Goal: Task Accomplishment & Management: Complete application form

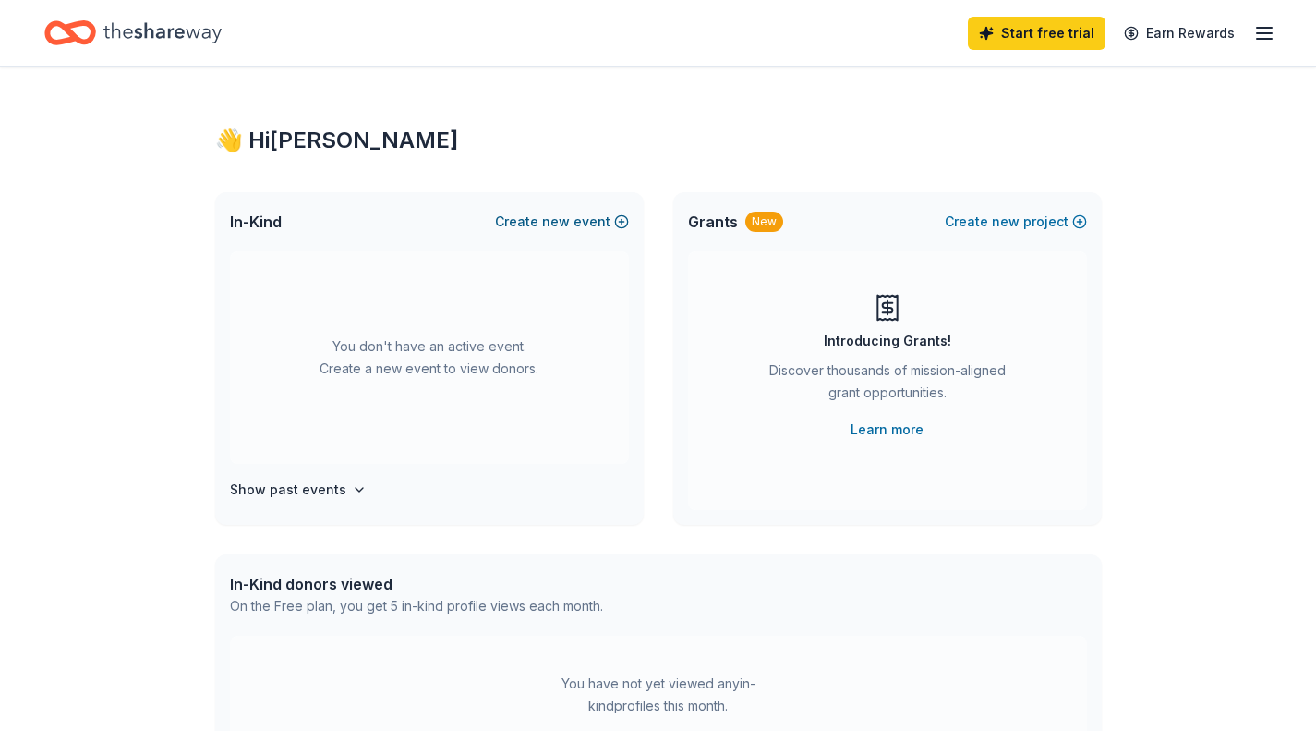
click at [607, 224] on button "Create new event" at bounding box center [562, 222] width 134 height 22
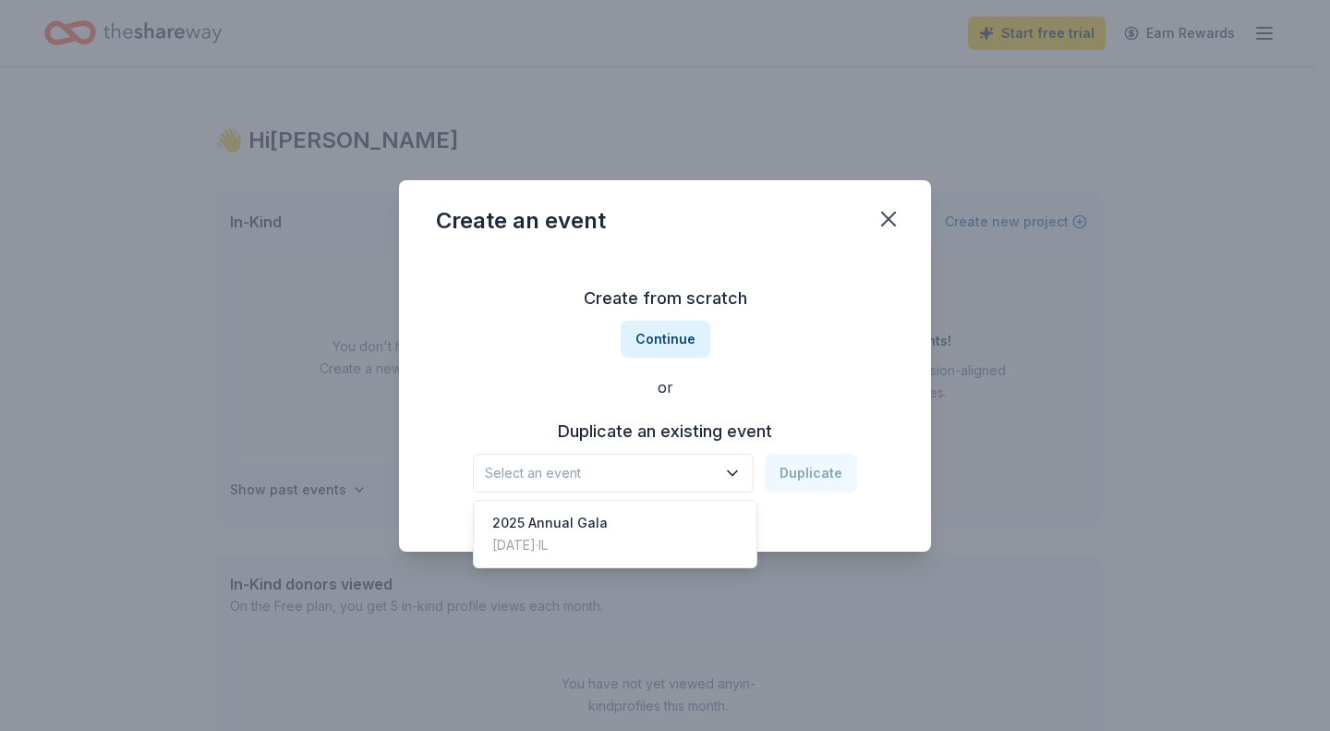
click at [734, 469] on icon "button" at bounding box center [732, 473] width 18 height 18
click at [660, 542] on div "2025 Annual Gala [DATE] · IL" at bounding box center [615, 533] width 275 height 59
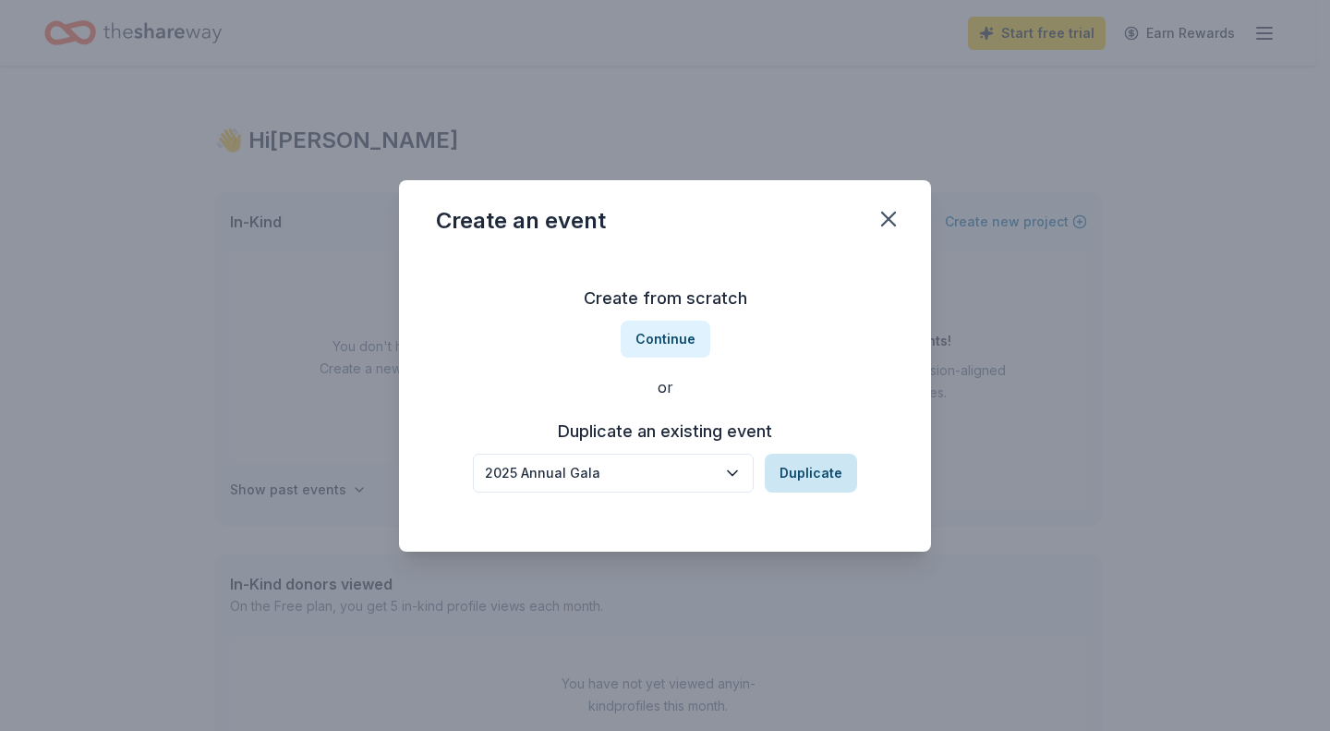
click at [801, 474] on button "Duplicate" at bounding box center [811, 473] width 92 height 39
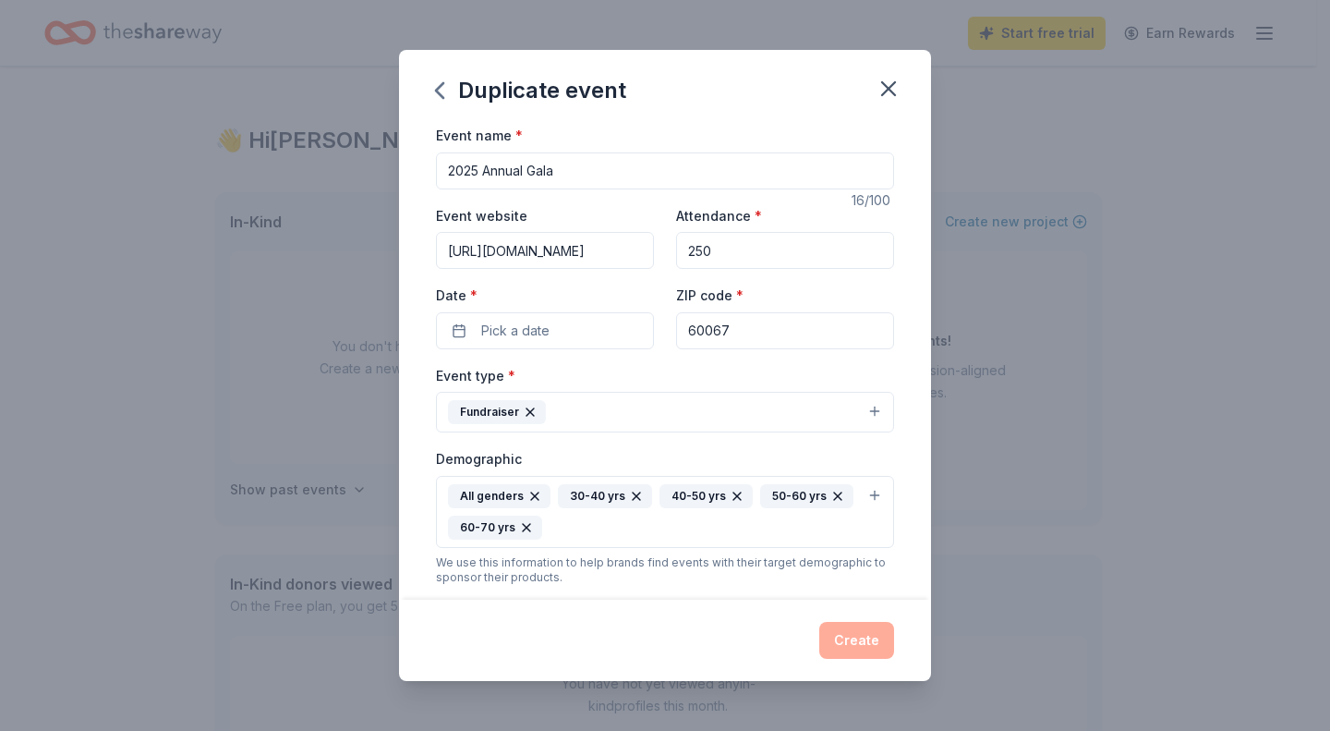
click at [468, 172] on input "2025 Annual Gala" at bounding box center [665, 170] width 458 height 37
type input "2026 Annual Gala"
click at [601, 329] on button "Pick a date" at bounding box center [545, 330] width 218 height 37
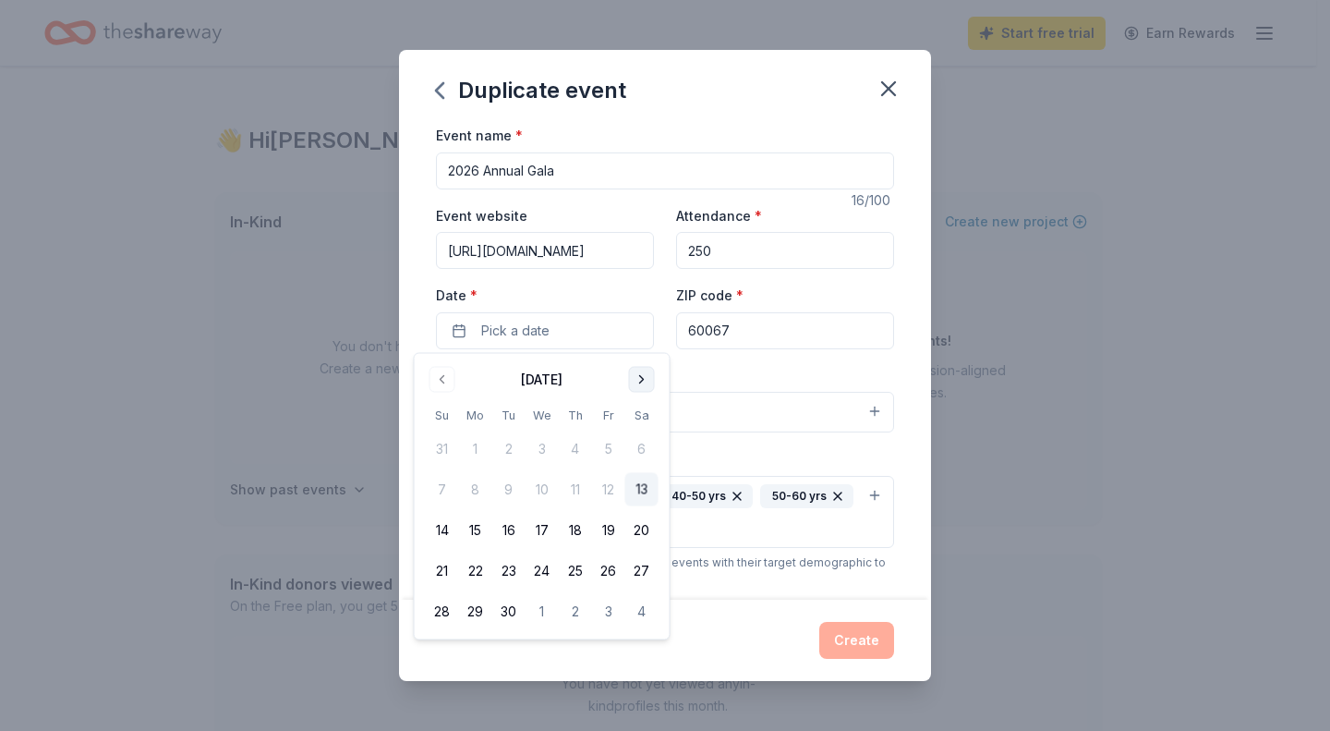
click at [644, 372] on button "Go to next month" at bounding box center [642, 380] width 26 height 26
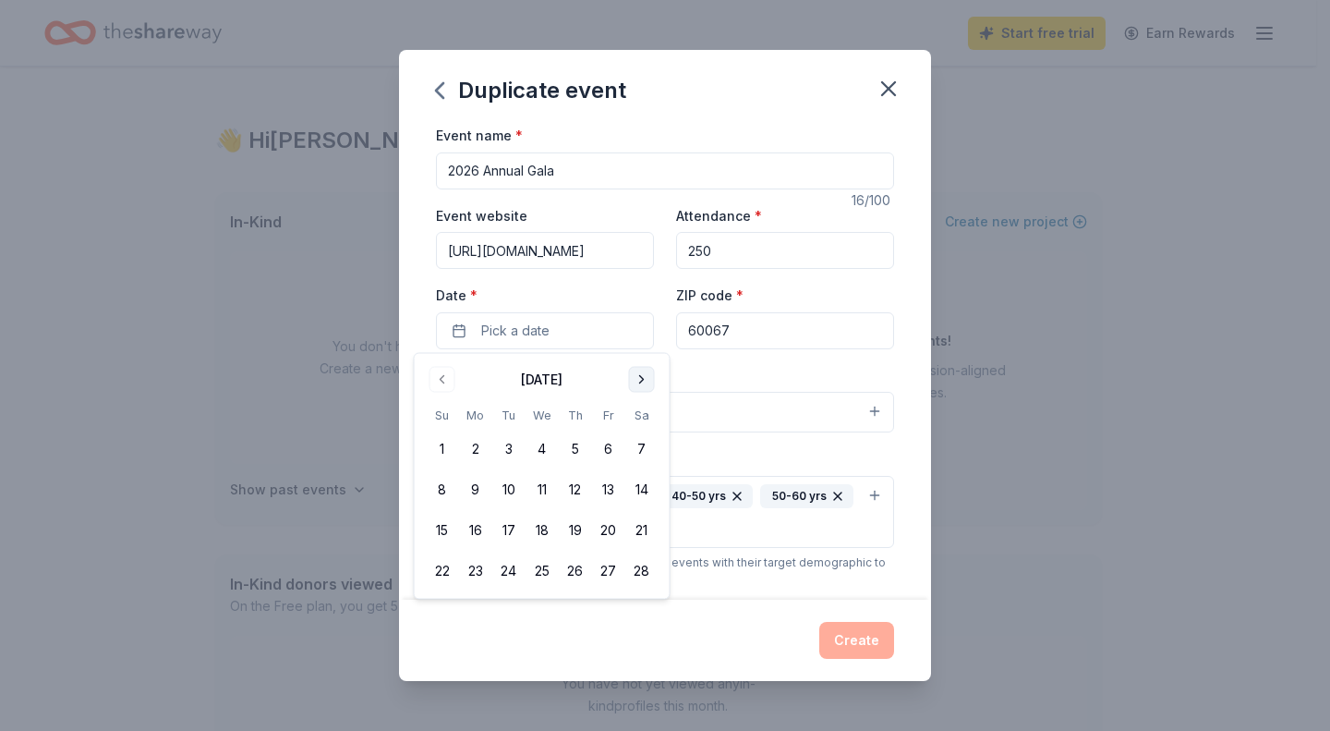
click at [644, 372] on button "Go to next month" at bounding box center [642, 380] width 26 height 26
click at [646, 443] on button "7" at bounding box center [641, 448] width 33 height 33
click at [750, 373] on div "Event type * Fundraiser" at bounding box center [665, 398] width 458 height 69
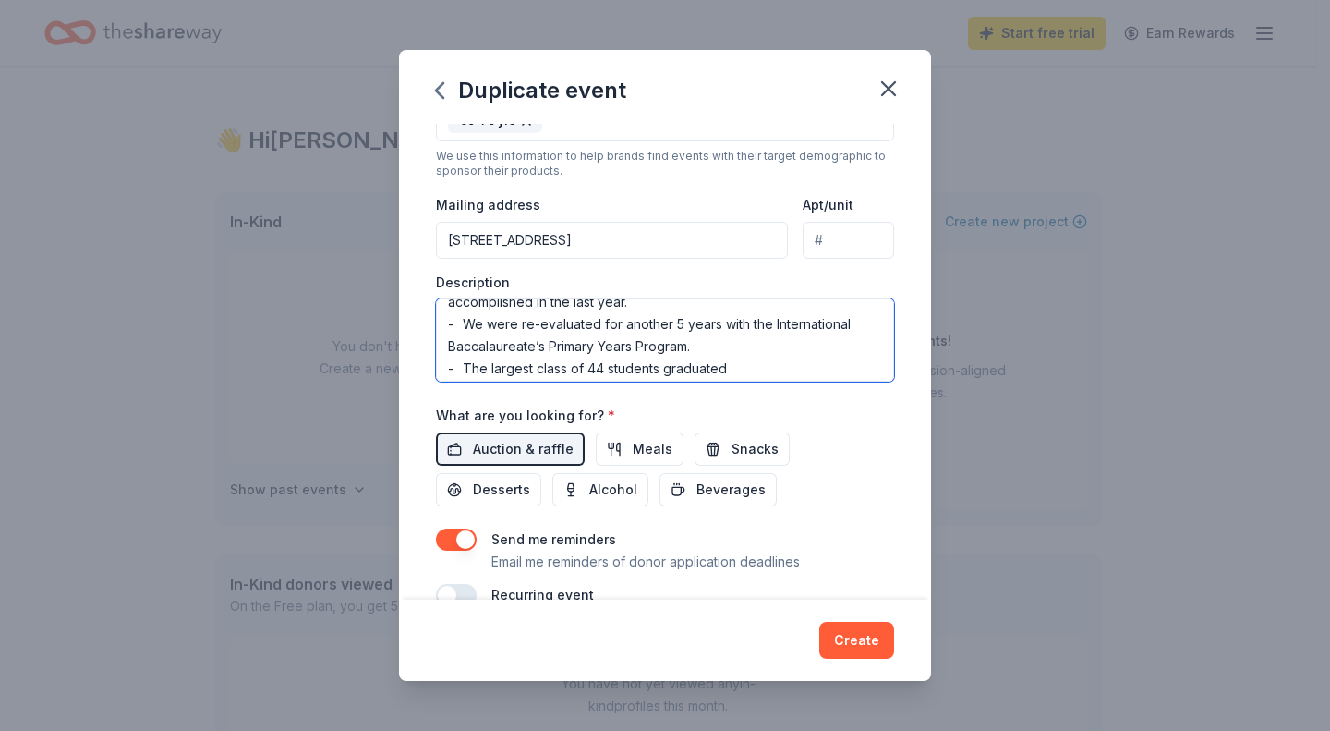
scroll to position [288, 0]
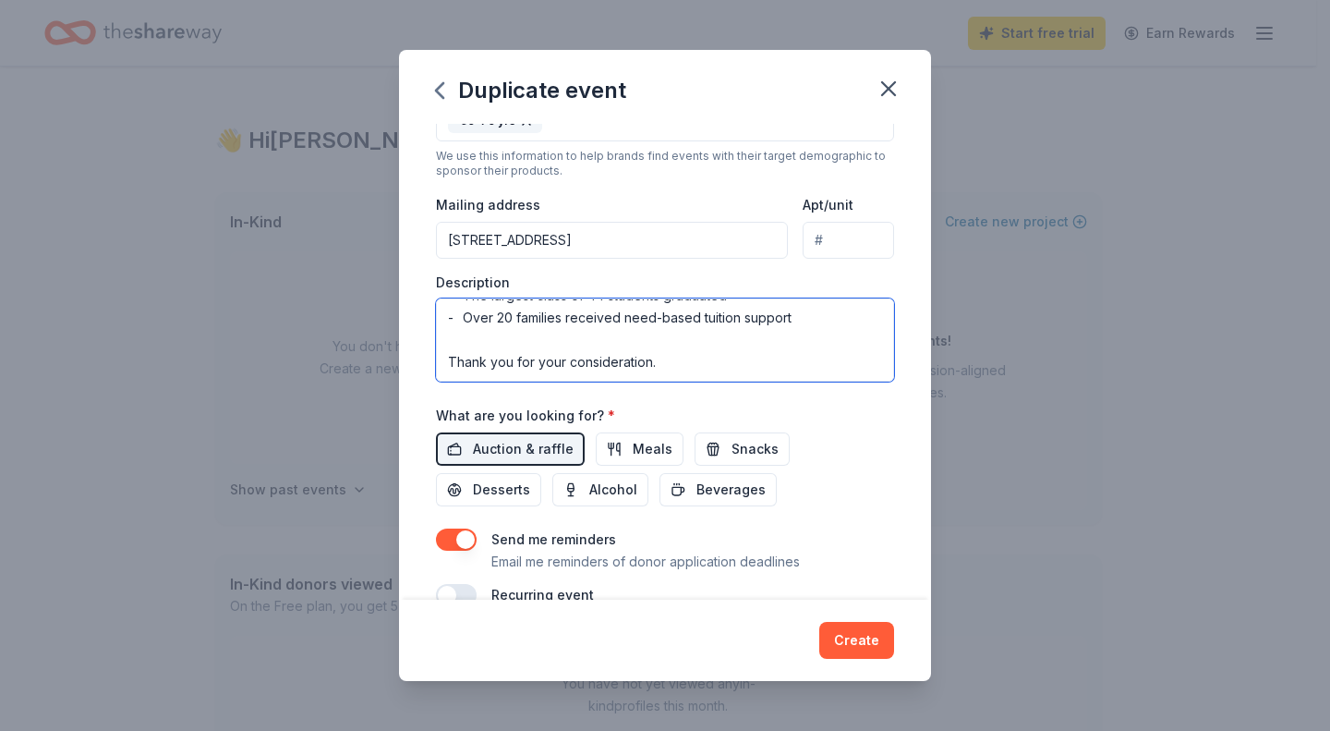
drag, startPoint x: 452, startPoint y: 319, endPoint x: 527, endPoint y: 424, distance: 129.7
click at [527, 424] on div "Event name * 2026 Annual Gala 16 /100 Event website [URL][DOMAIN_NAME] Attendan…" at bounding box center [665, 161] width 458 height 889
paste textarea "Your support is instrumental to the success of the 2026 Gala. [GEOGRAPHIC_DATA]…"
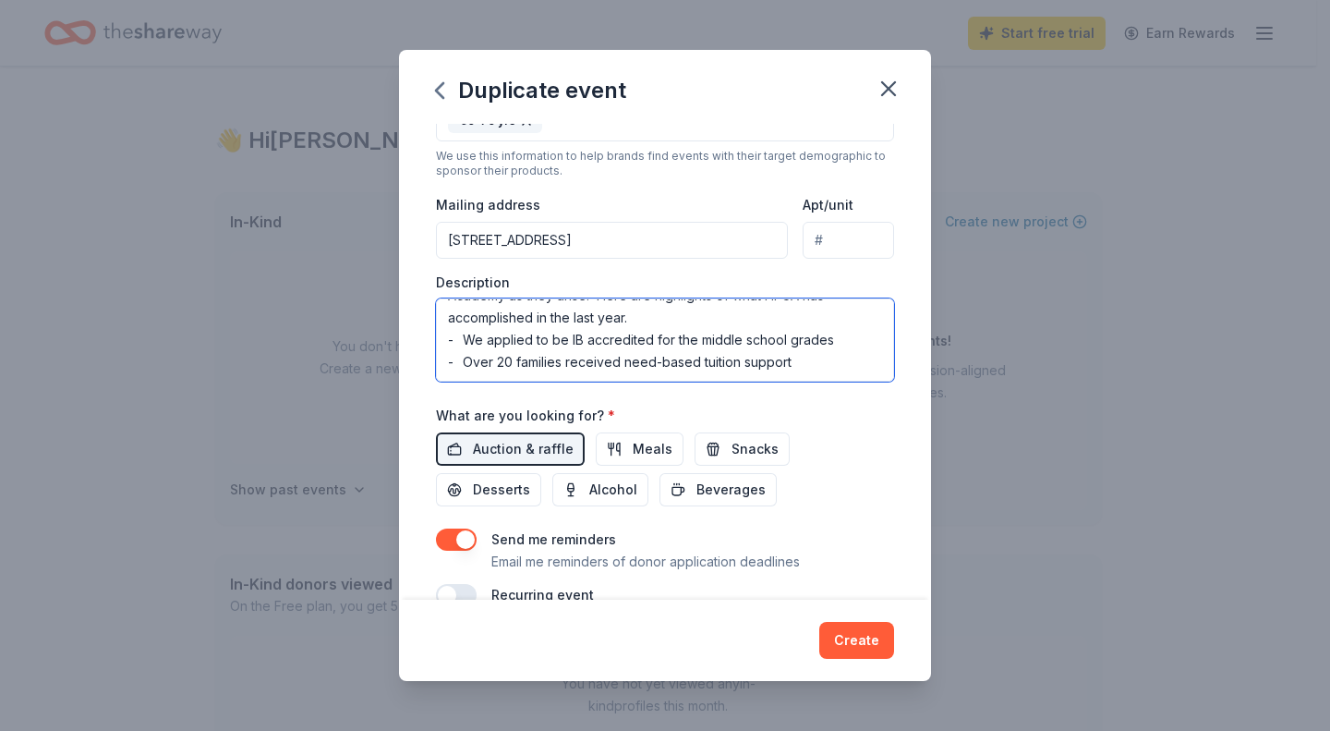
scroll to position [266, 0]
type textarea "YYour support is instrumental to the success of the 2026 Gala. [GEOGRAPHIC_DATA…"
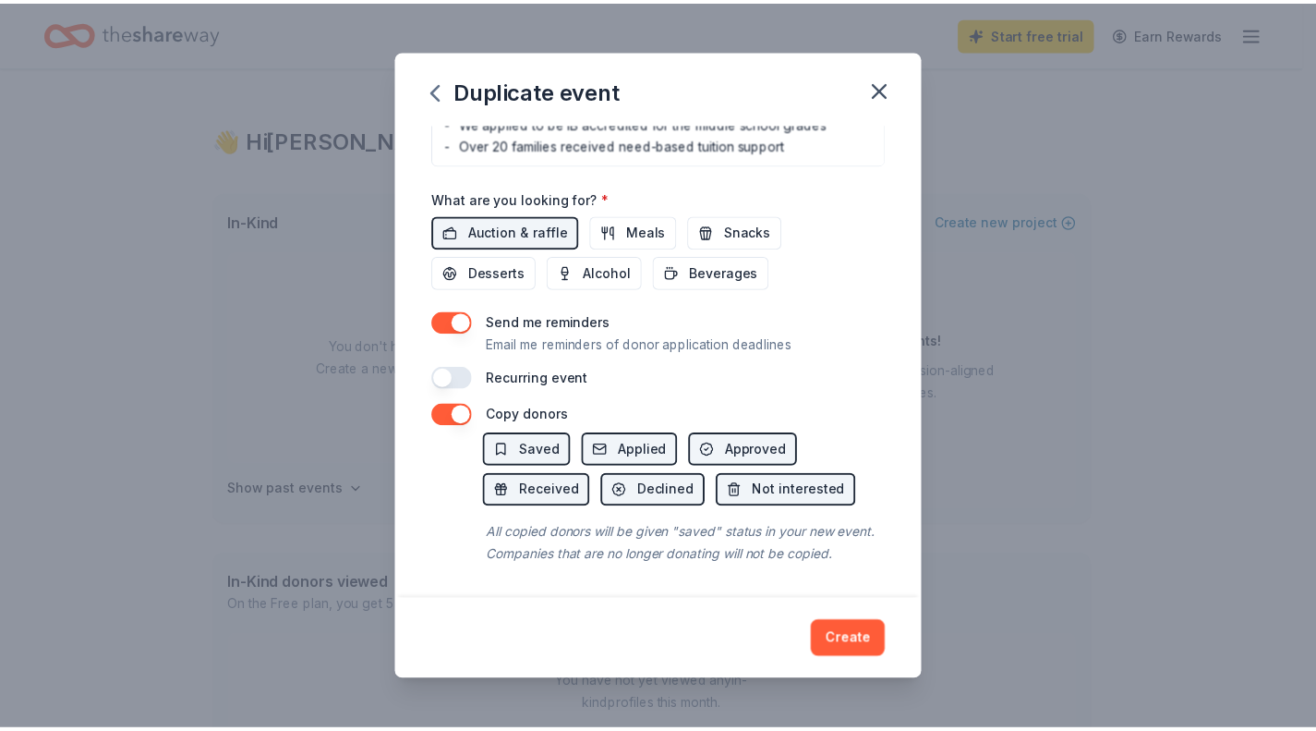
scroll to position [645, 0]
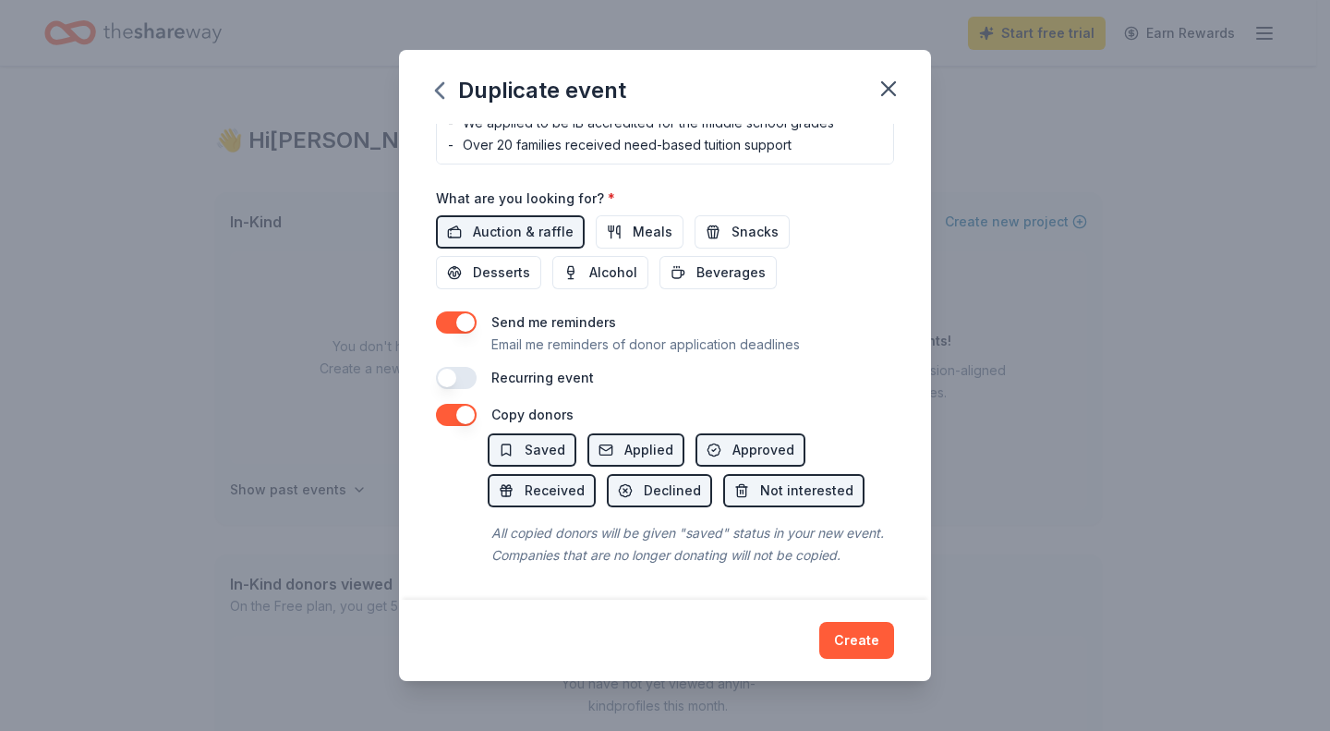
click at [454, 311] on button "button" at bounding box center [456, 322] width 41 height 22
click at [854, 636] on button "Create" at bounding box center [856, 640] width 75 height 37
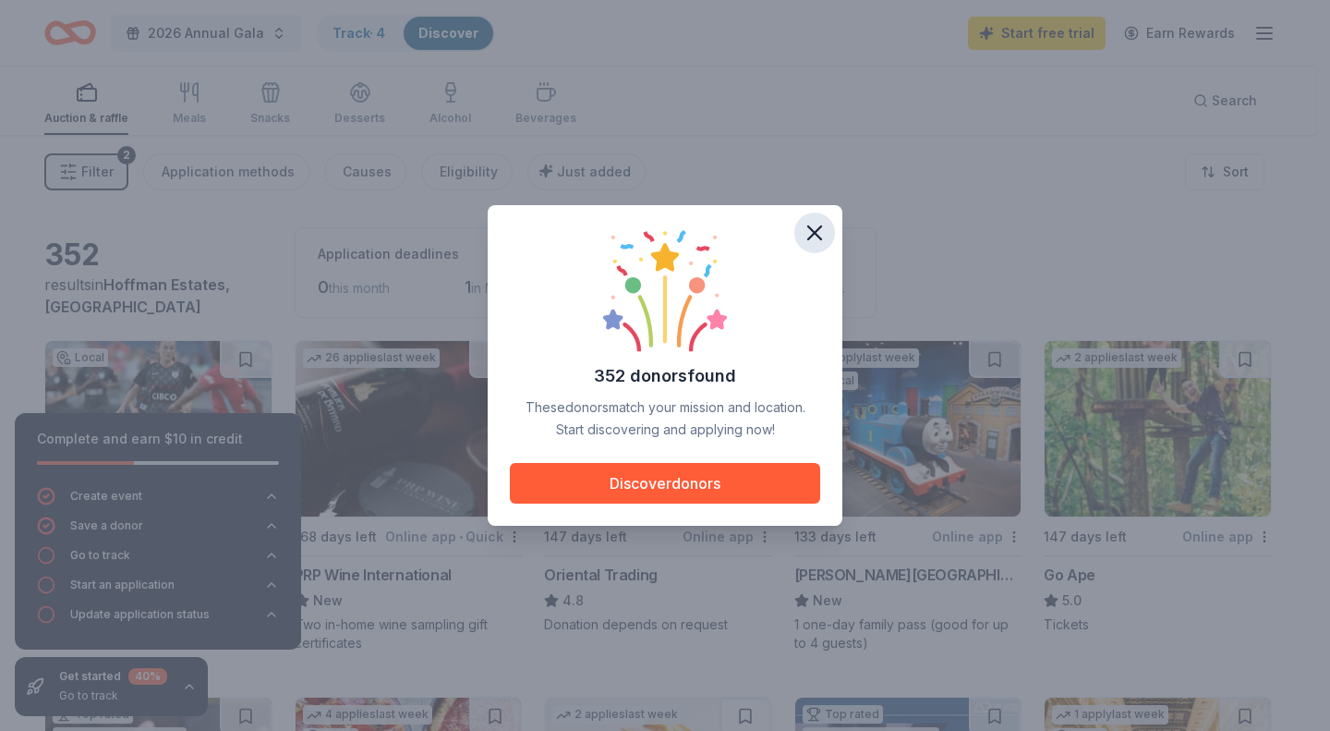
click at [818, 232] on icon "button" at bounding box center [815, 233] width 26 height 26
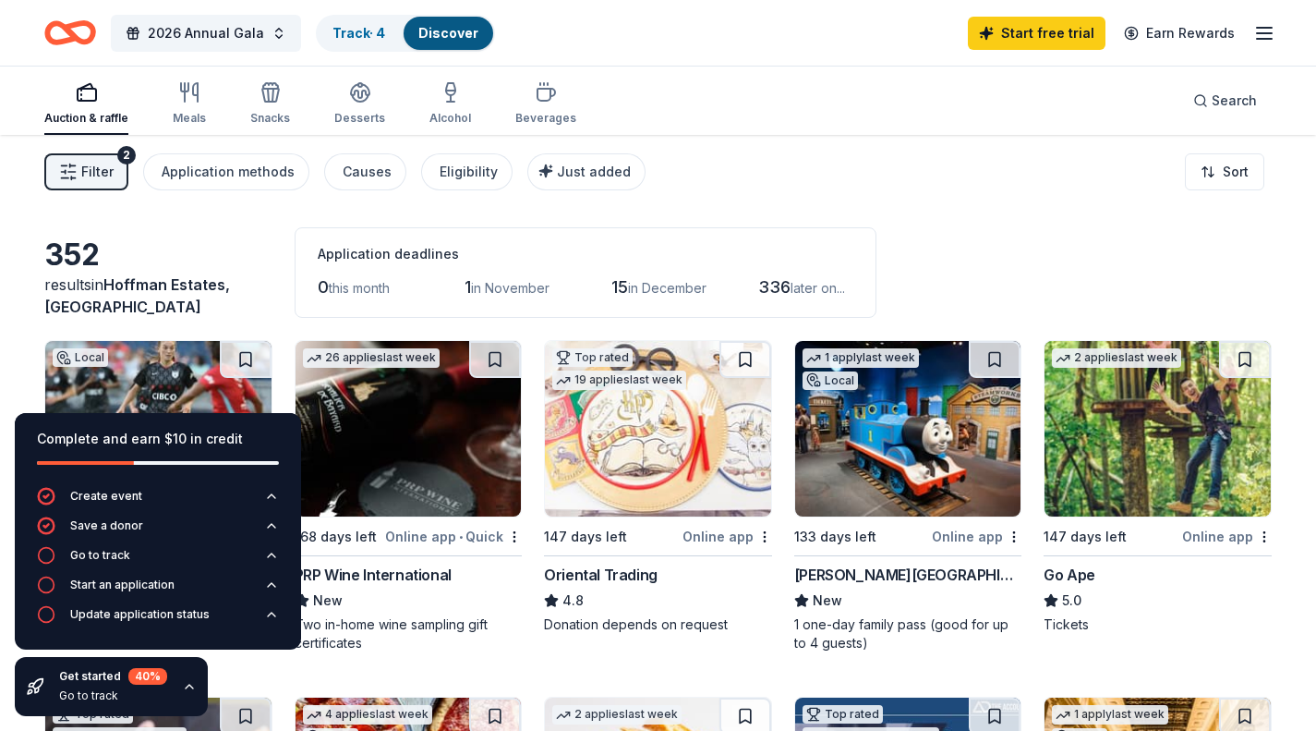
click at [800, 193] on div "Filter 2 Application methods Causes Eligibility Just added Sort" at bounding box center [658, 172] width 1316 height 74
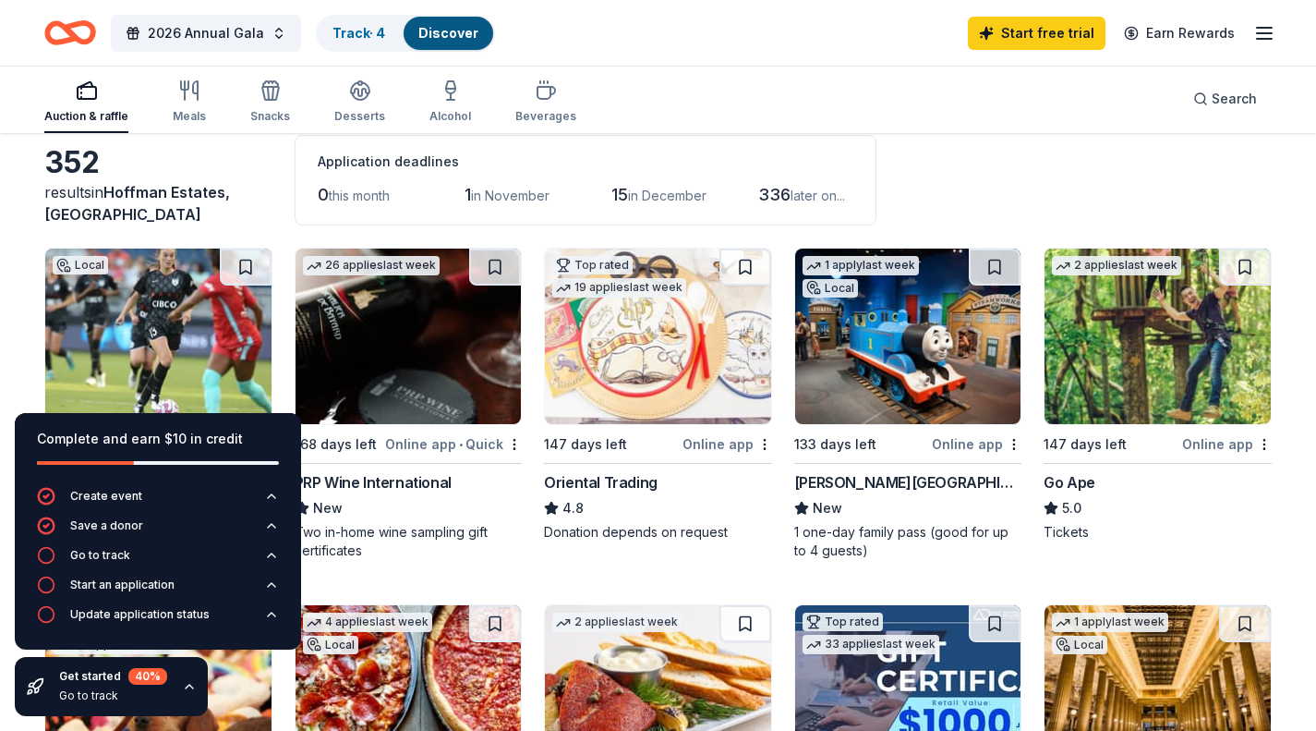
scroll to position [222, 0]
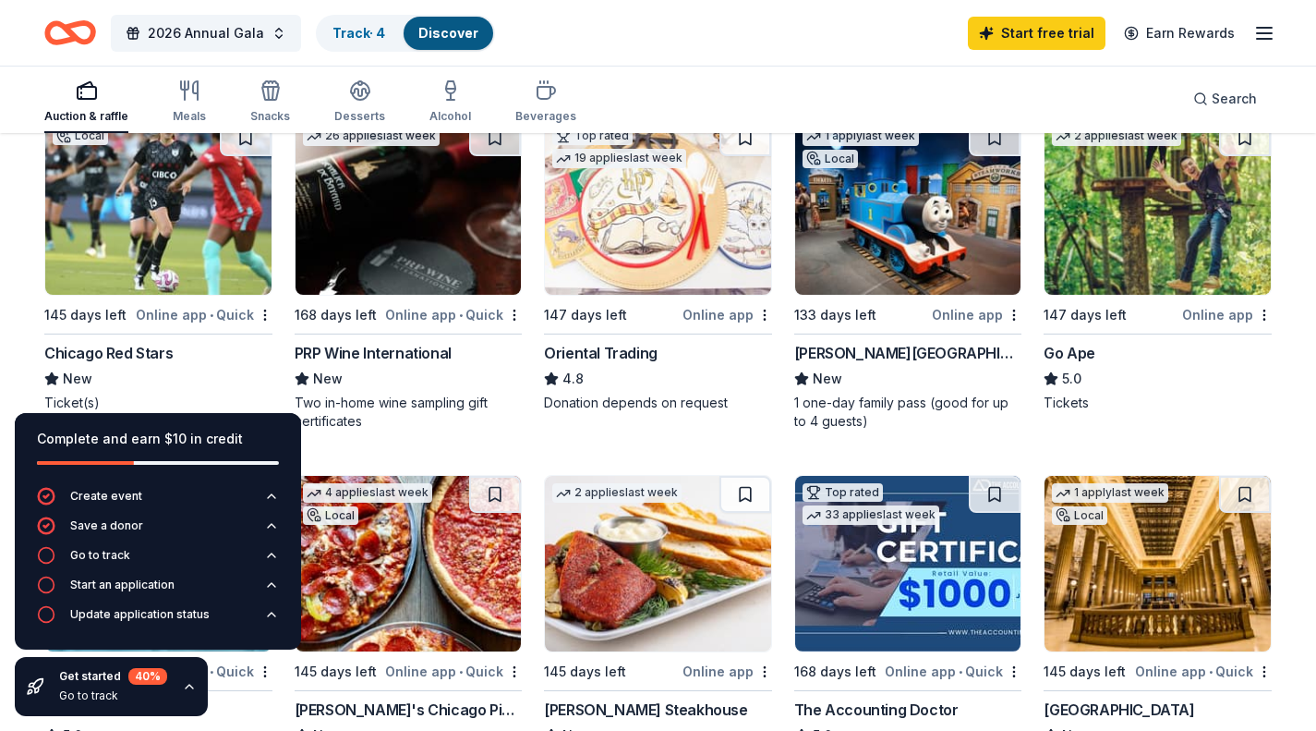
click at [173, 345] on div "Chicago Red Stars" at bounding box center [158, 353] width 228 height 22
click at [1110, 324] on div "147 days left" at bounding box center [1085, 315] width 83 height 22
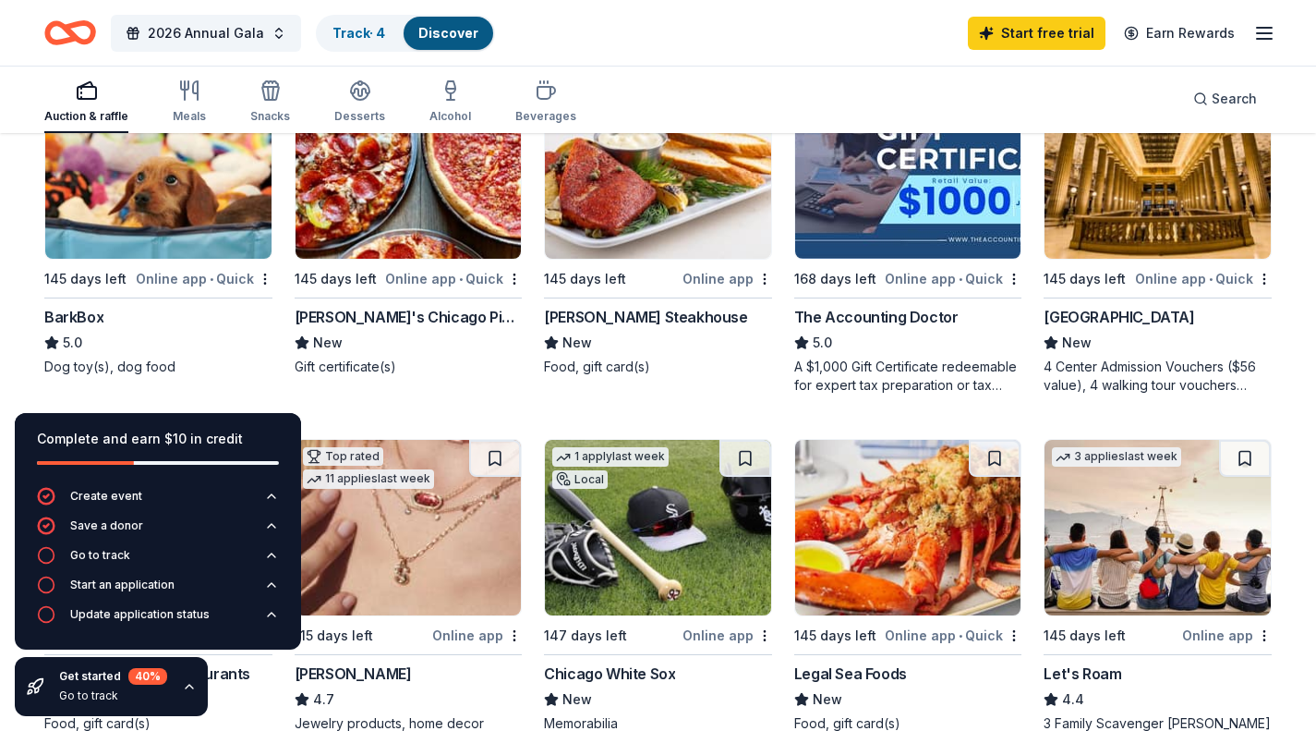
scroll to position [554, 0]
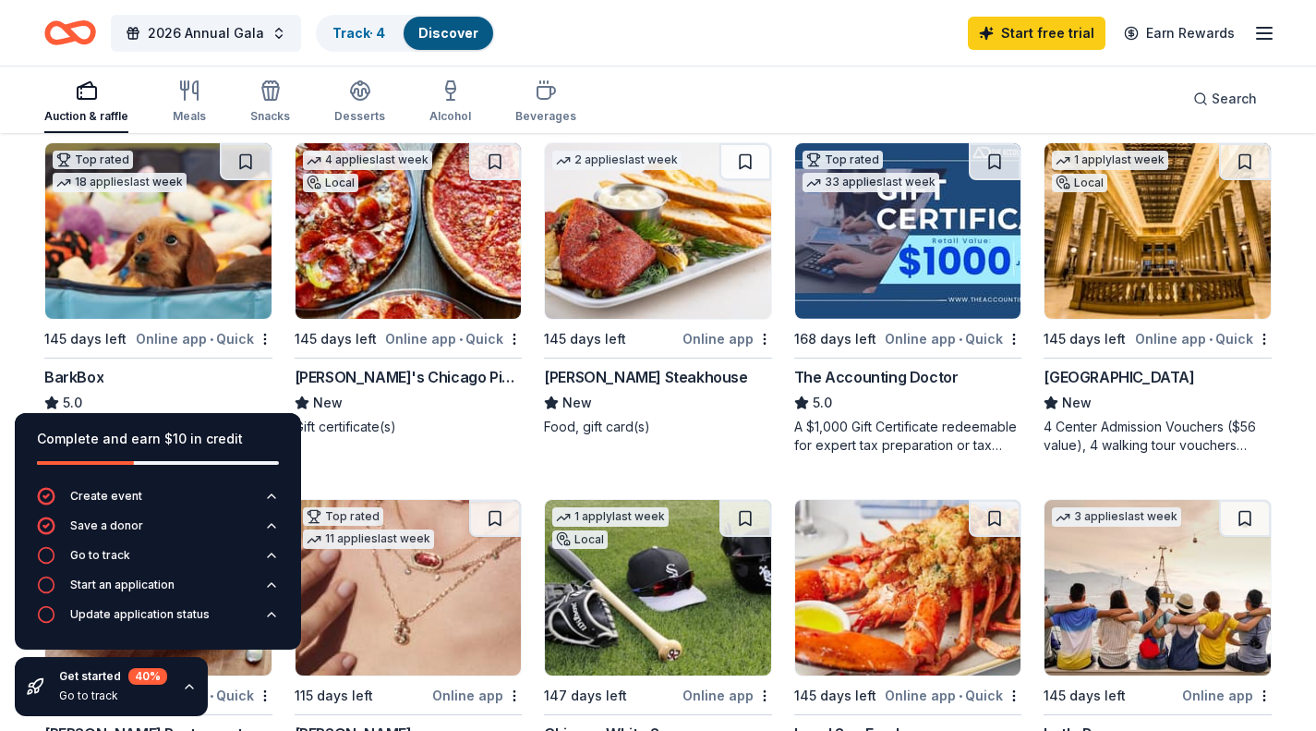
click at [230, 443] on div "Complete and earn $10 in credit" at bounding box center [158, 439] width 242 height 22
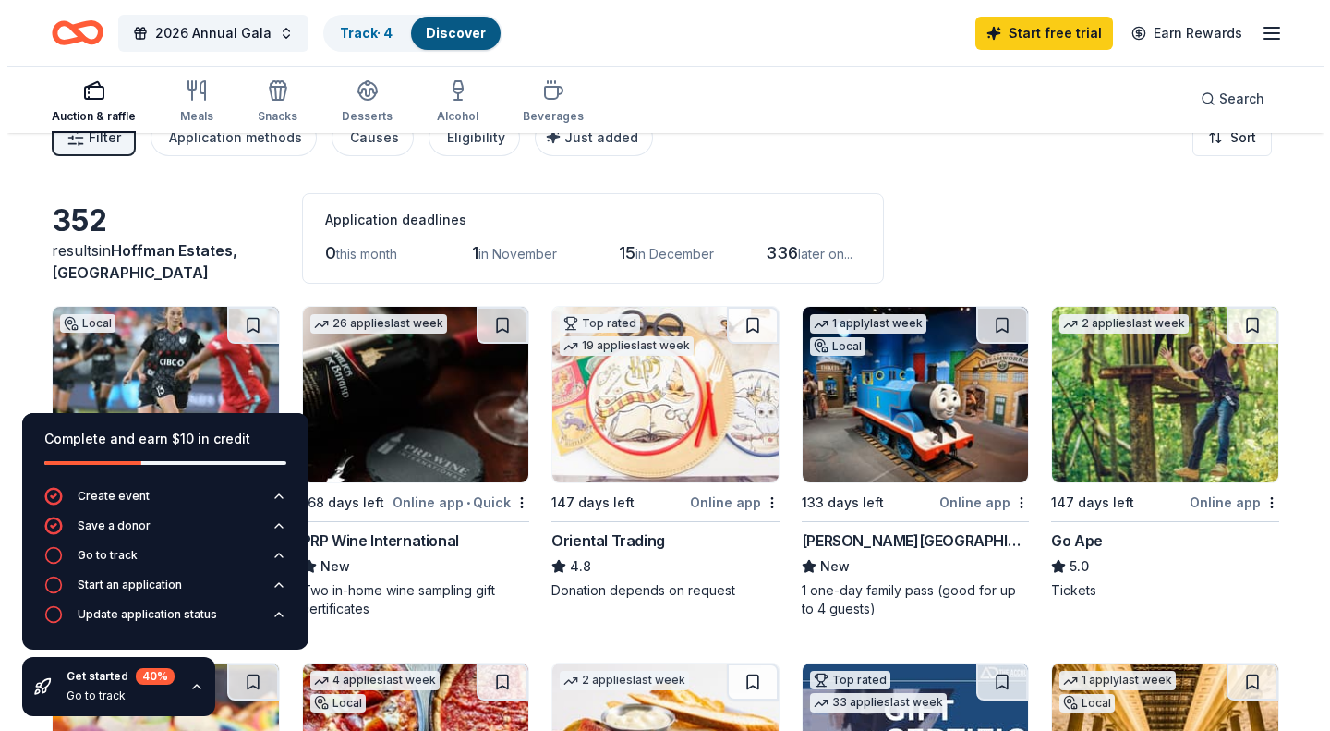
scroll to position [0, 0]
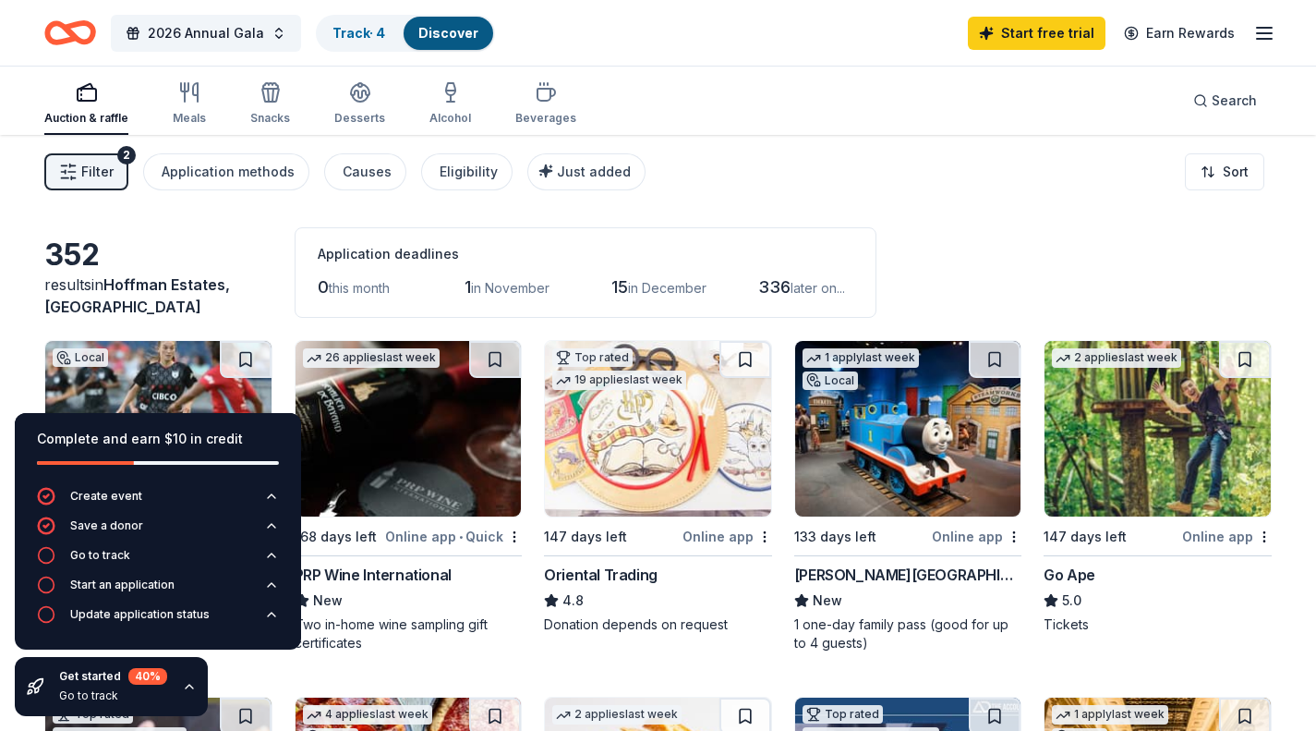
click at [100, 155] on button "Filter 2" at bounding box center [86, 171] width 84 height 37
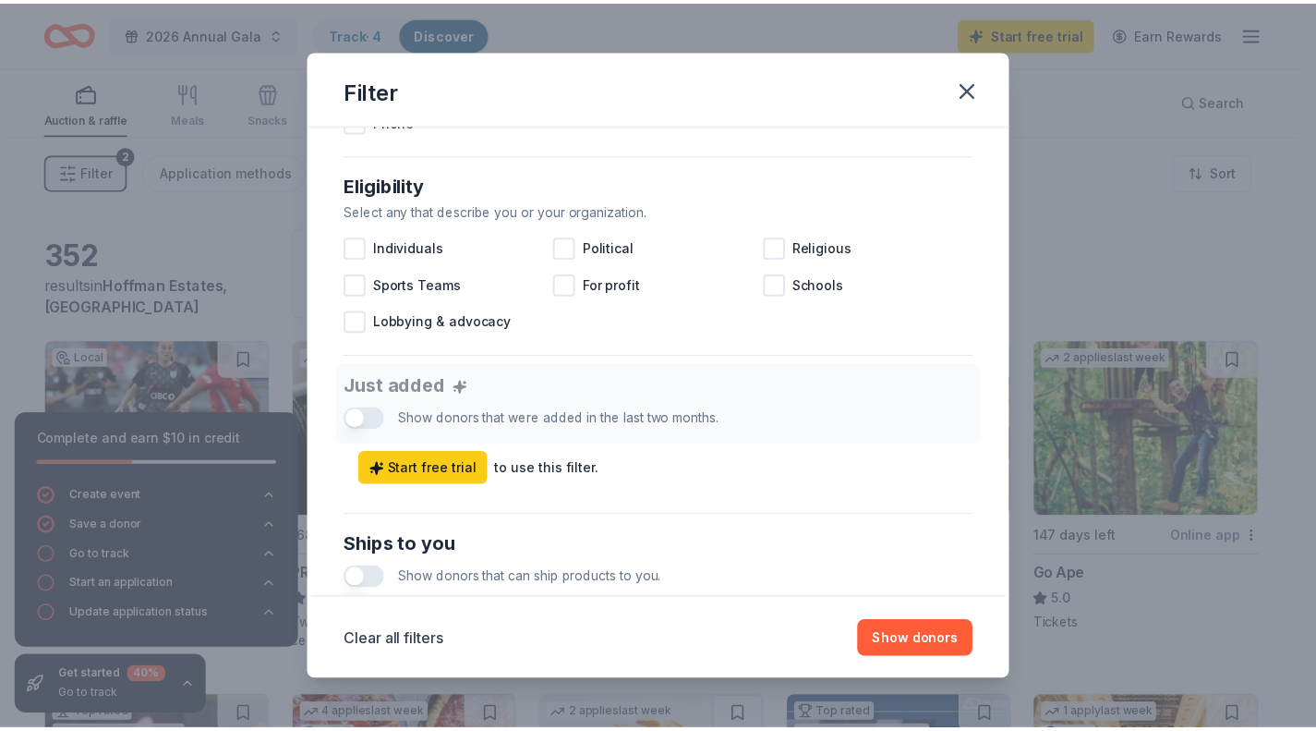
scroll to position [440, 0]
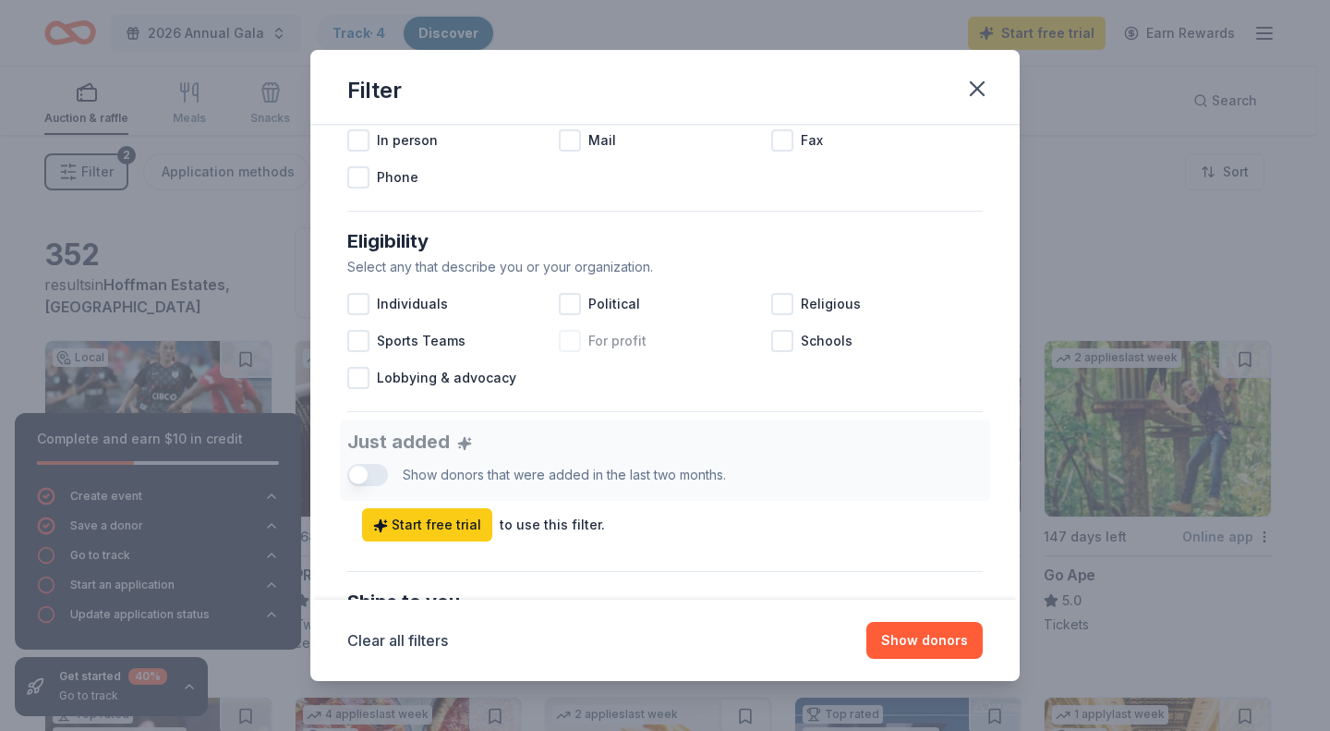
click at [567, 342] on div at bounding box center [570, 341] width 22 height 22
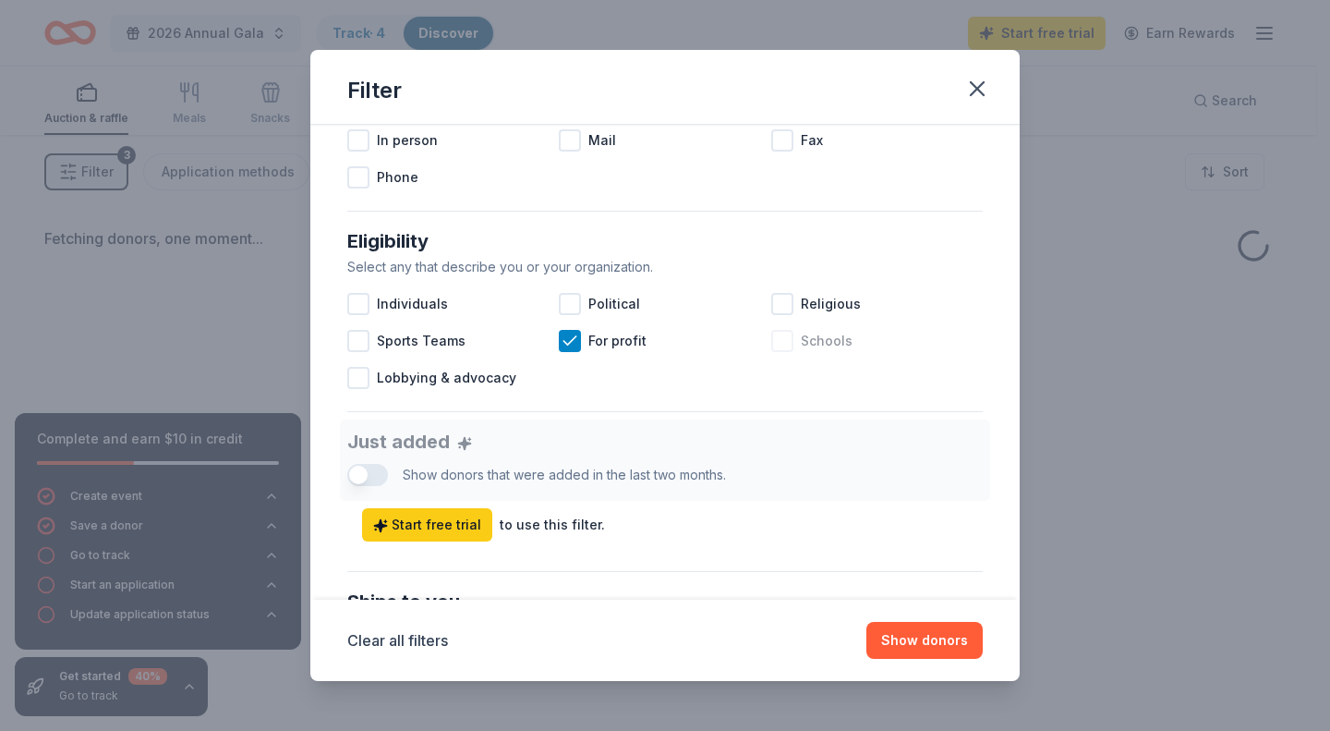
click at [775, 349] on div at bounding box center [782, 341] width 22 height 22
click at [956, 637] on button "Show donors" at bounding box center [924, 640] width 116 height 37
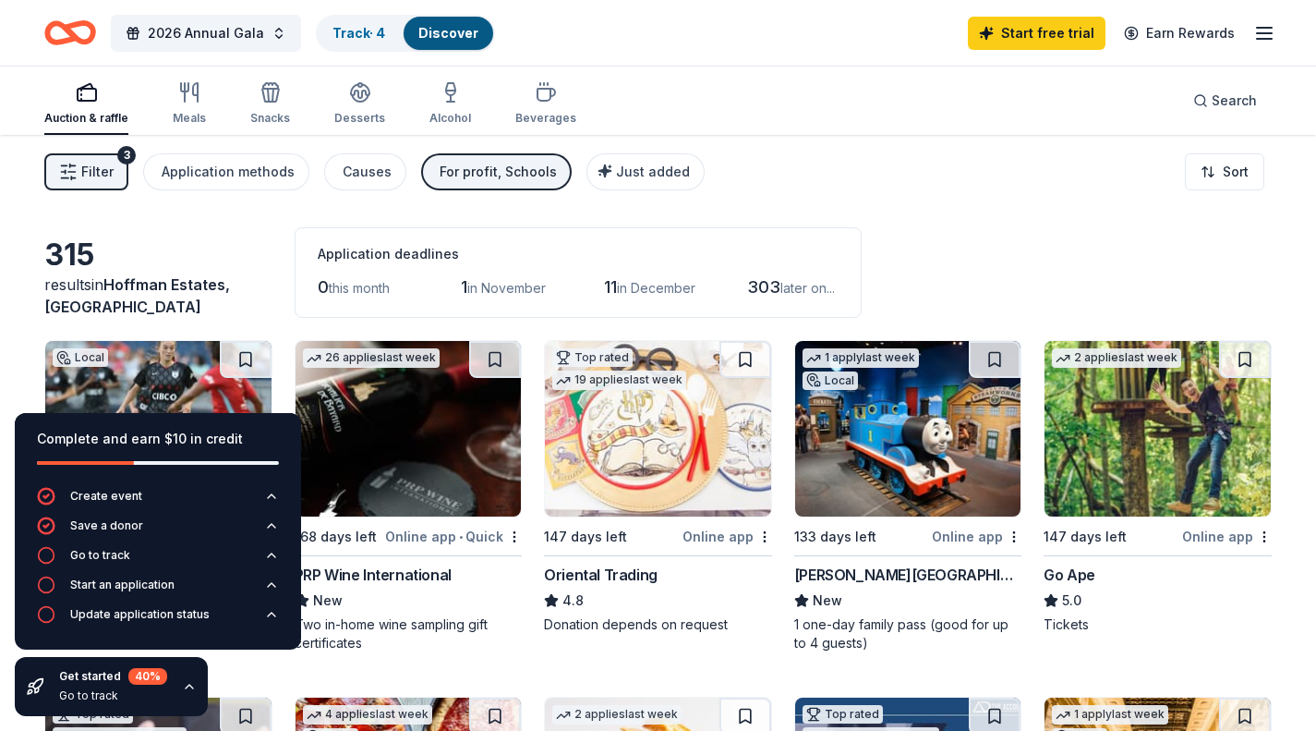
click at [102, 177] on span "Filter" at bounding box center [97, 172] width 32 height 22
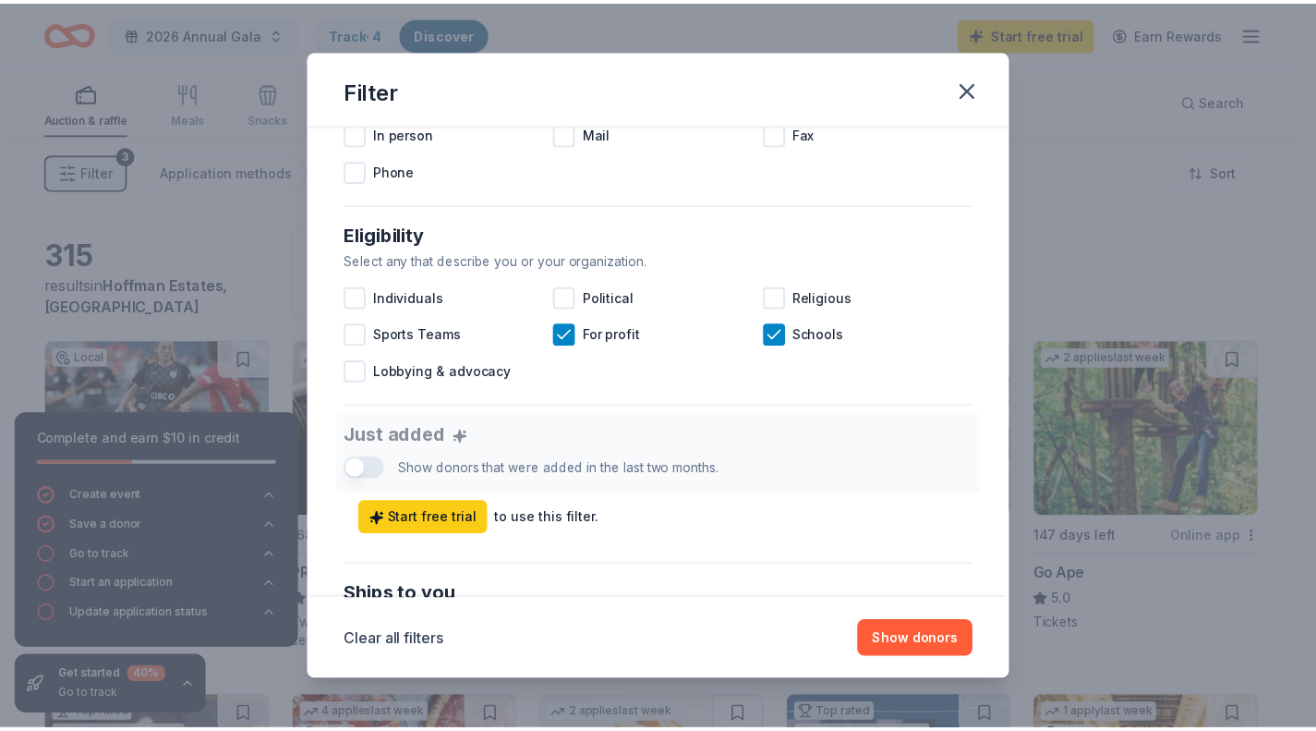
scroll to position [456, 0]
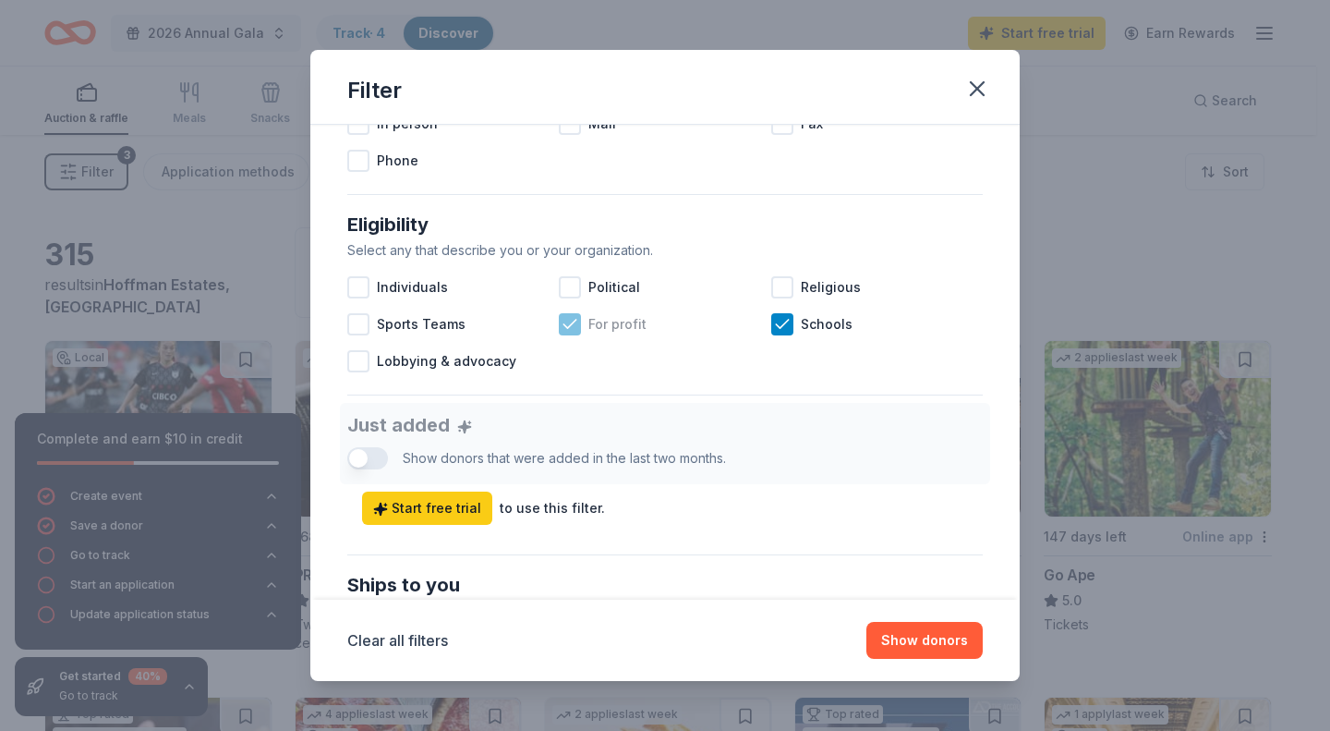
click at [574, 321] on icon at bounding box center [570, 324] width 18 height 18
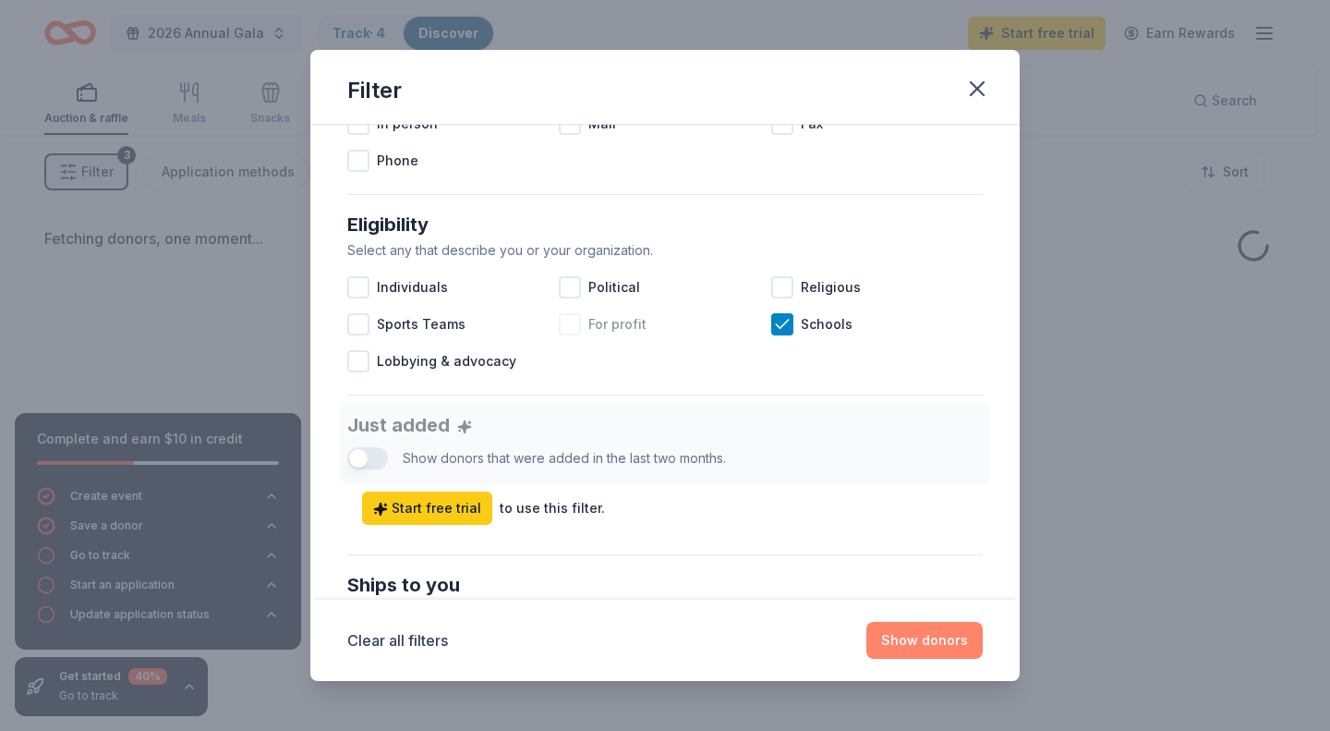
click at [927, 645] on button "Show donors" at bounding box center [924, 640] width 116 height 37
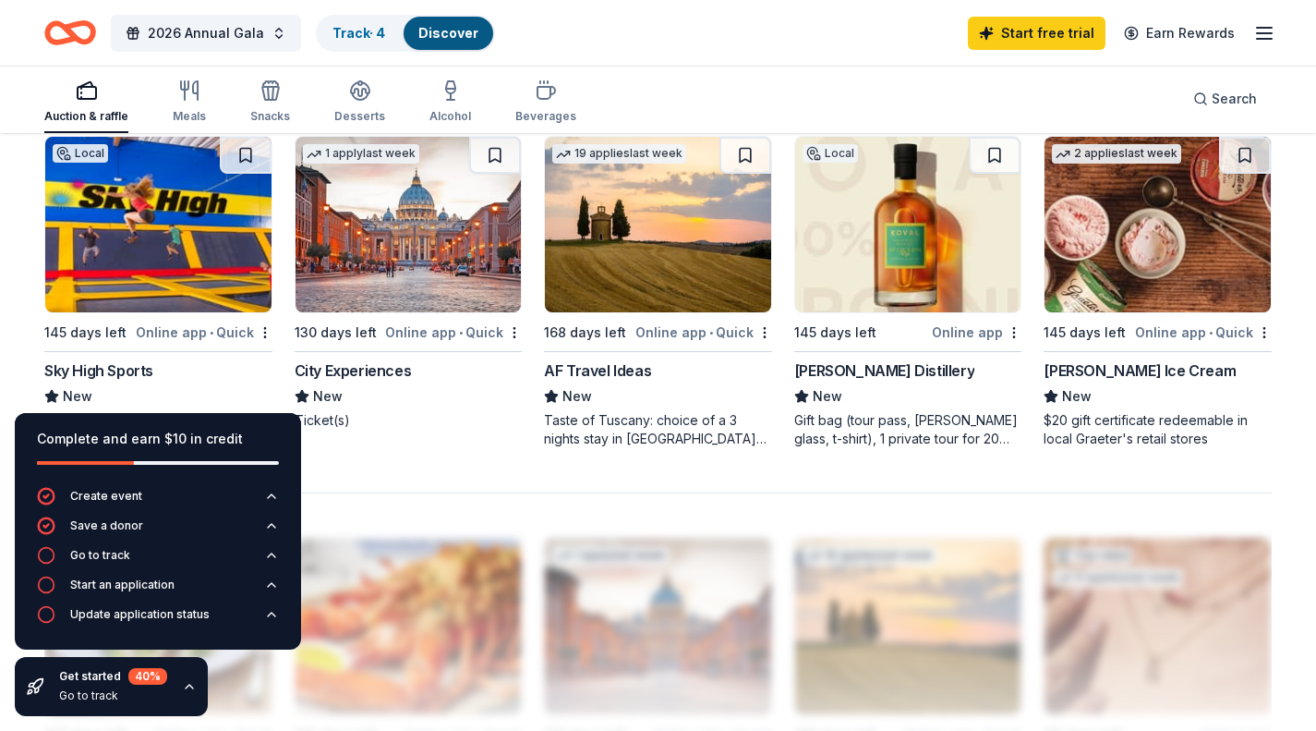
scroll to position [1293, 0]
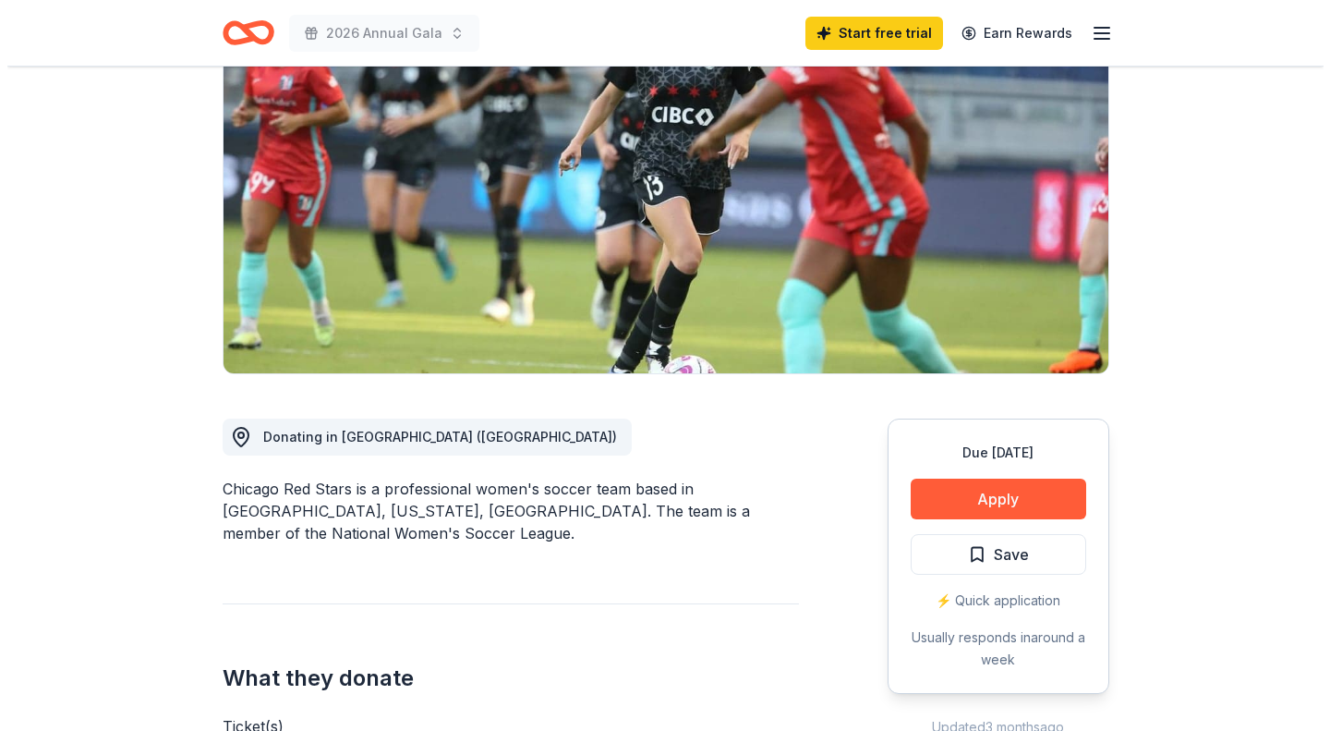
scroll to position [111, 0]
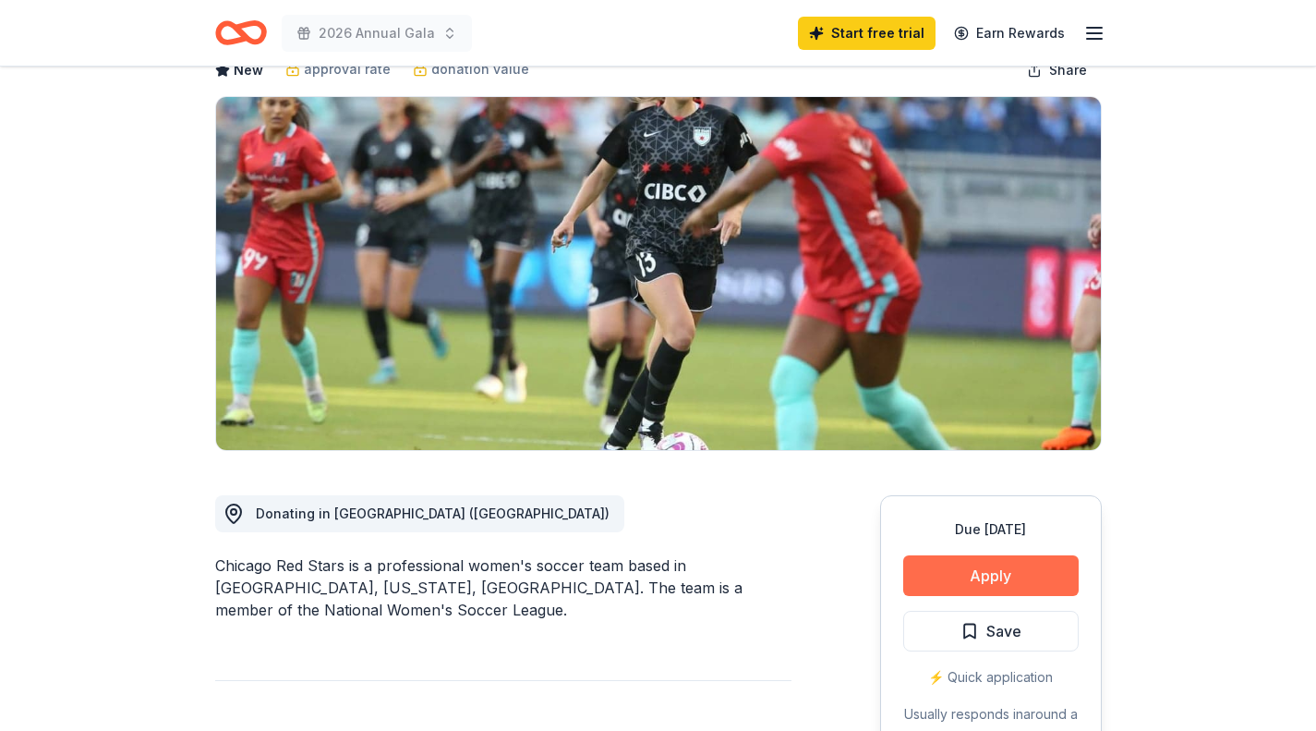
click at [979, 575] on button "Apply" at bounding box center [991, 575] width 176 height 41
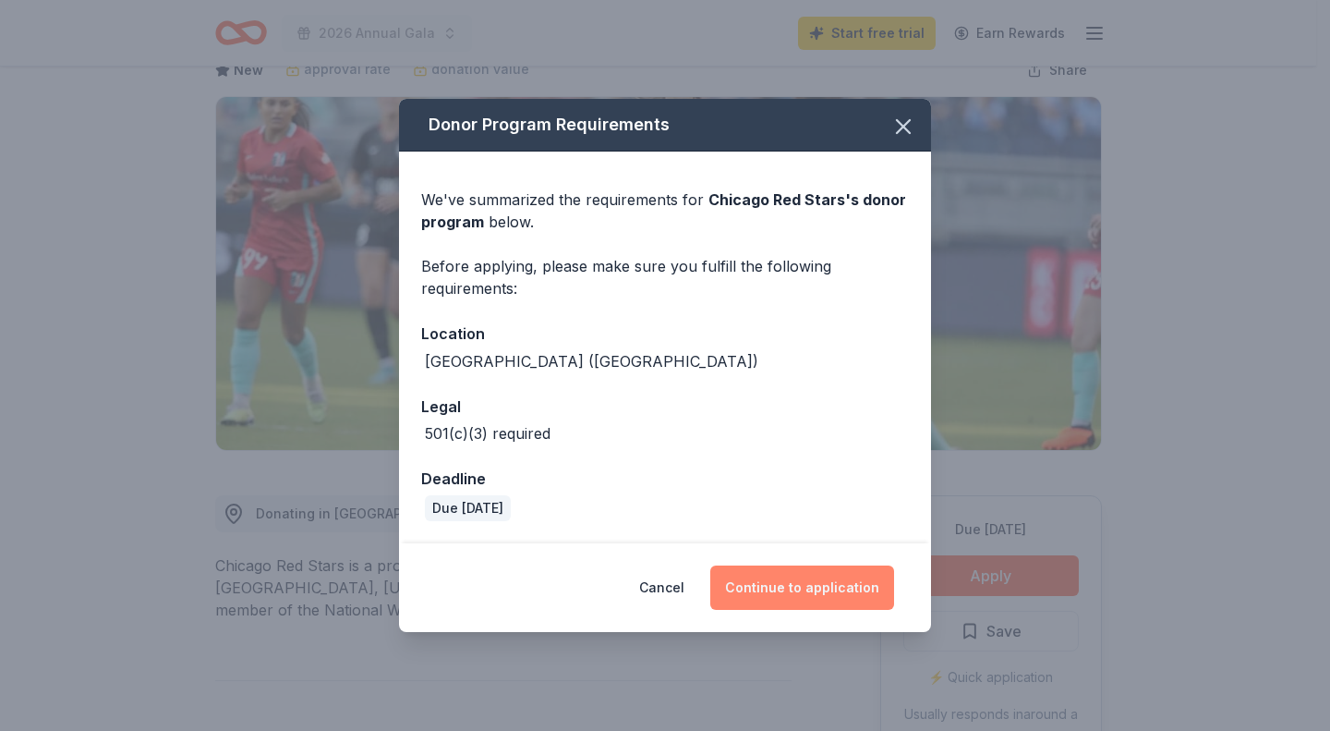
click at [827, 584] on button "Continue to application" at bounding box center [802, 587] width 184 height 44
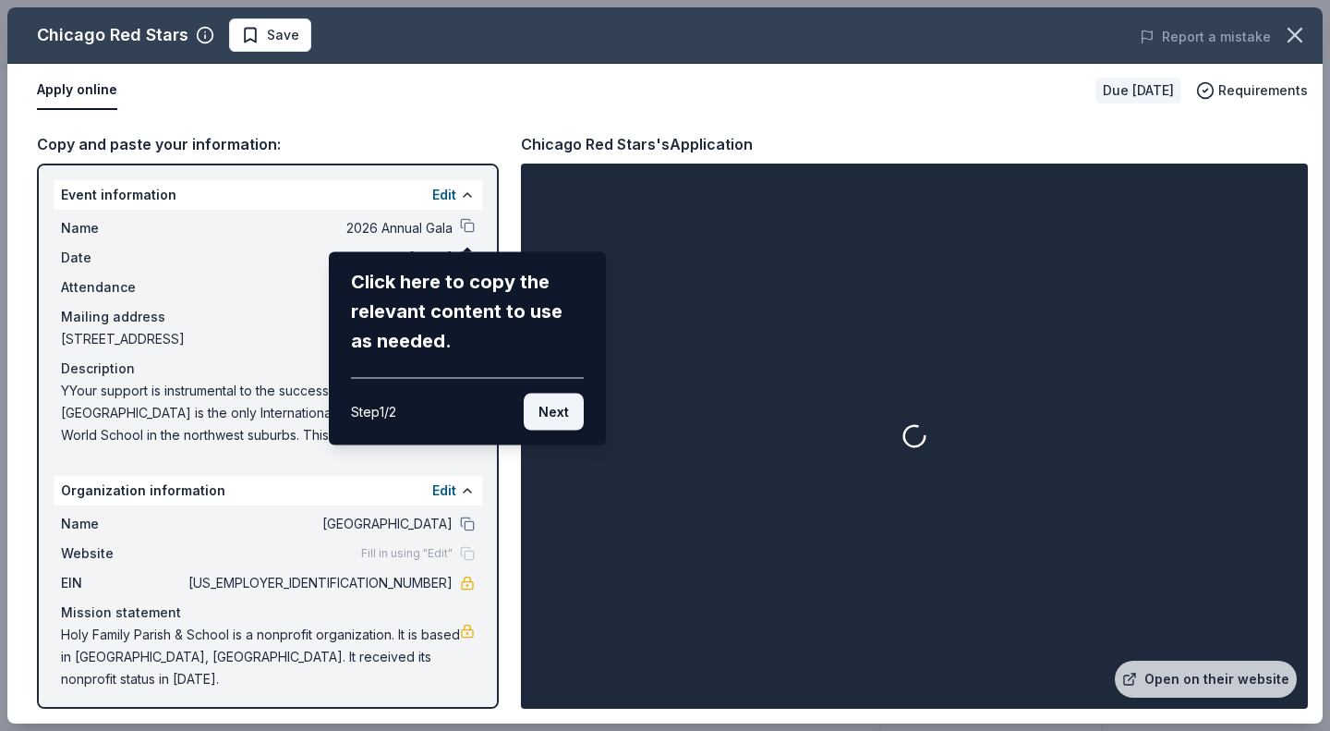
click at [560, 396] on button "Next" at bounding box center [554, 412] width 60 height 37
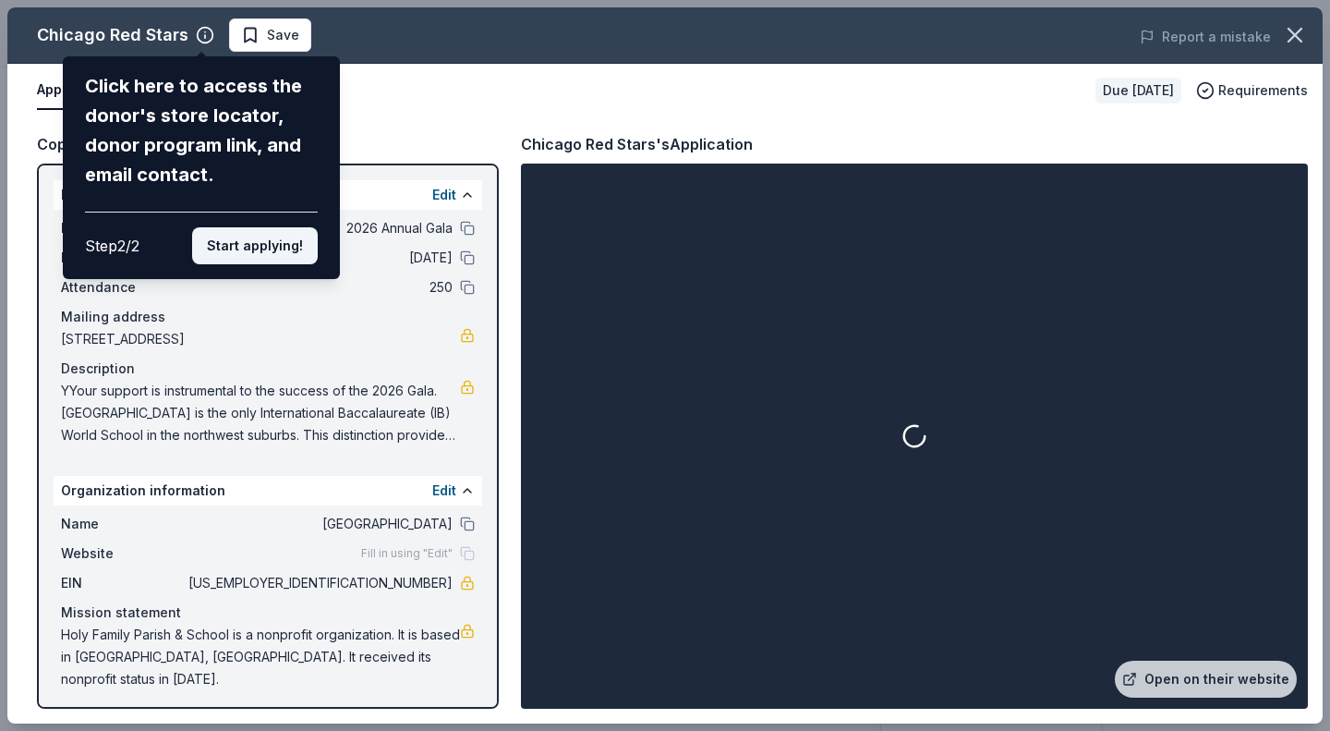
click at [235, 244] on button "Start applying!" at bounding box center [255, 245] width 126 height 37
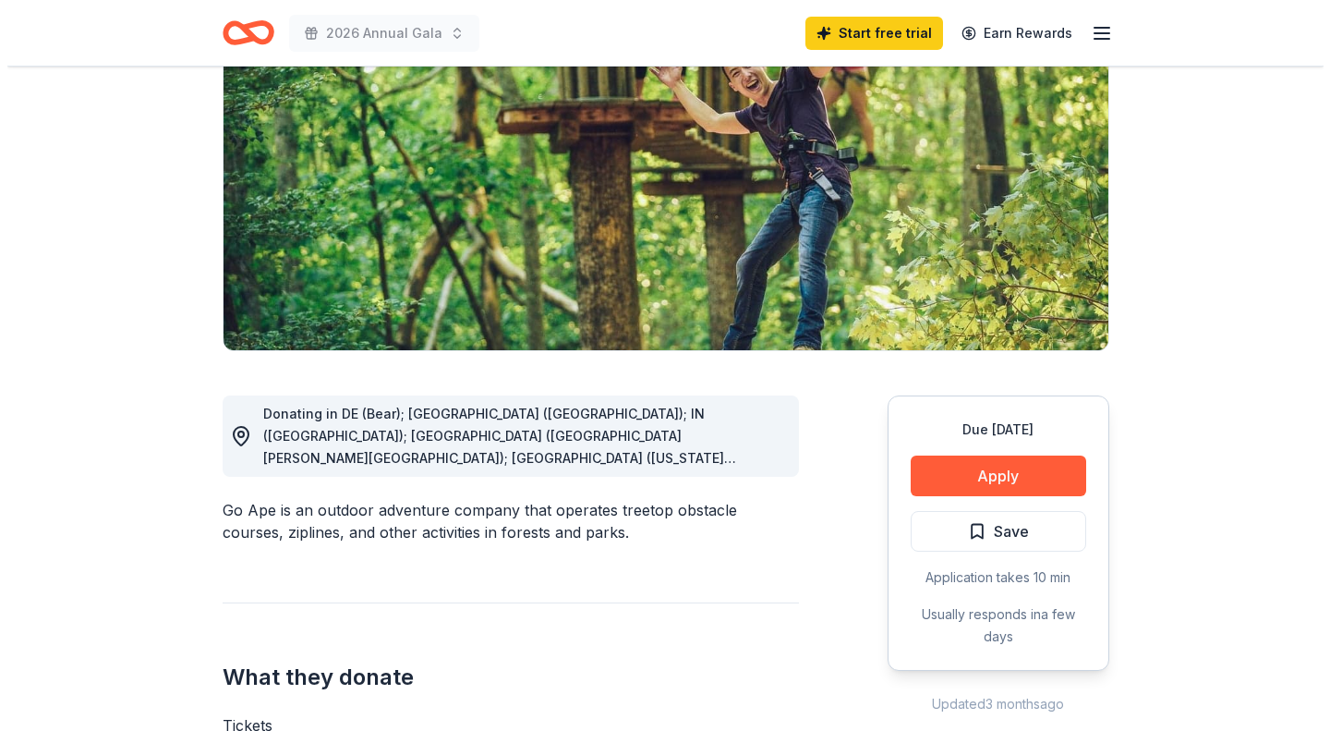
scroll to position [259, 0]
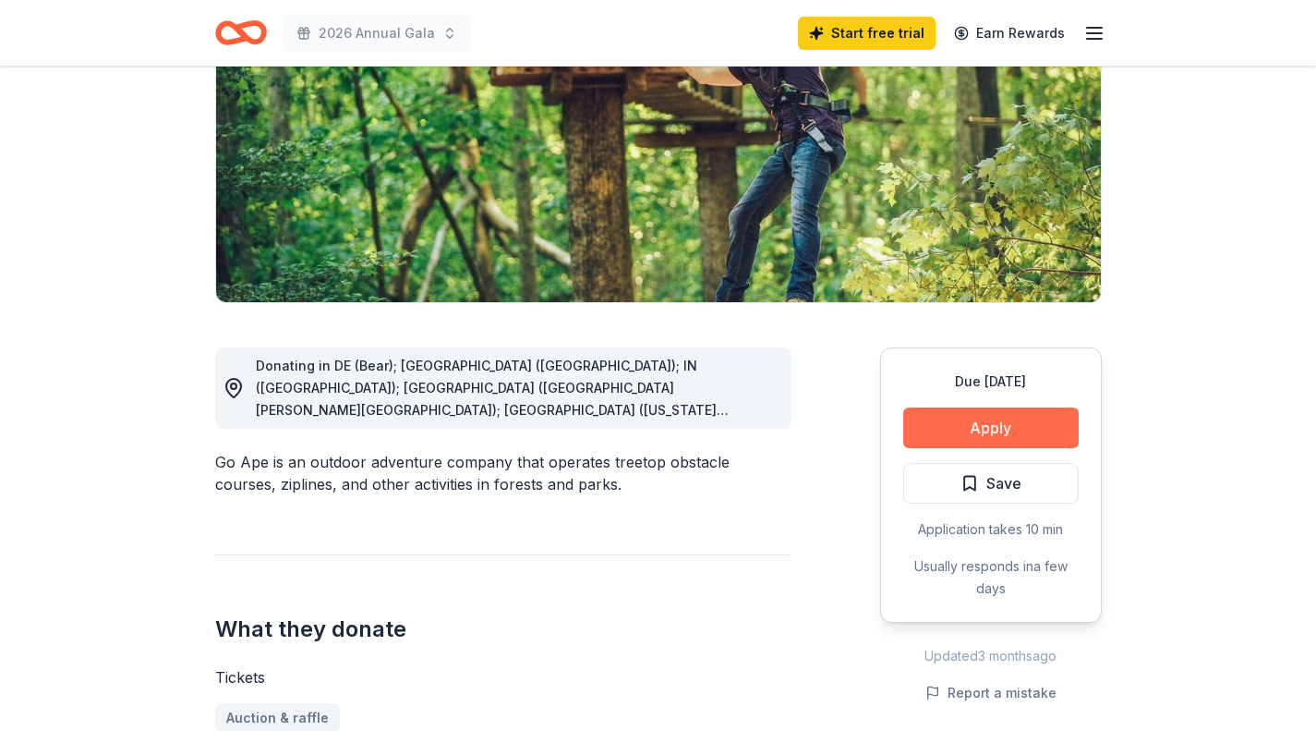
click at [1040, 430] on button "Apply" at bounding box center [991, 427] width 176 height 41
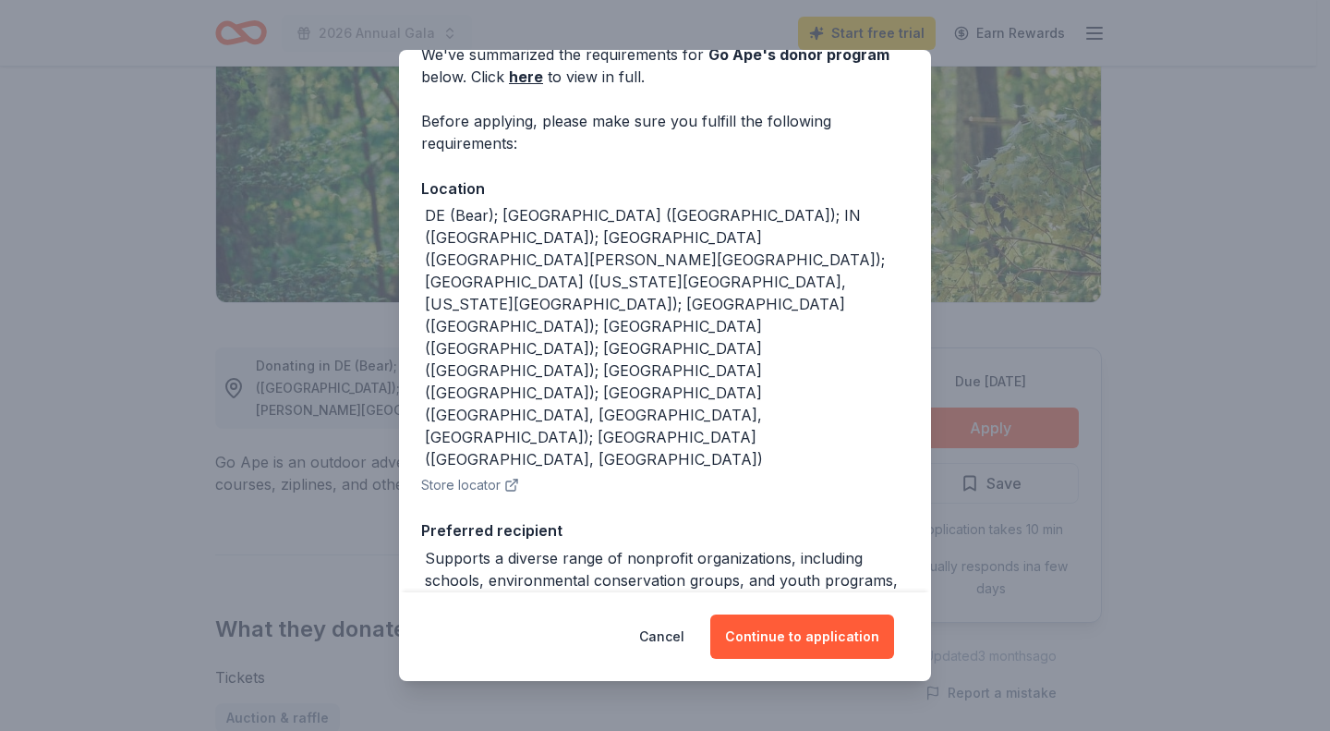
scroll to position [154, 0]
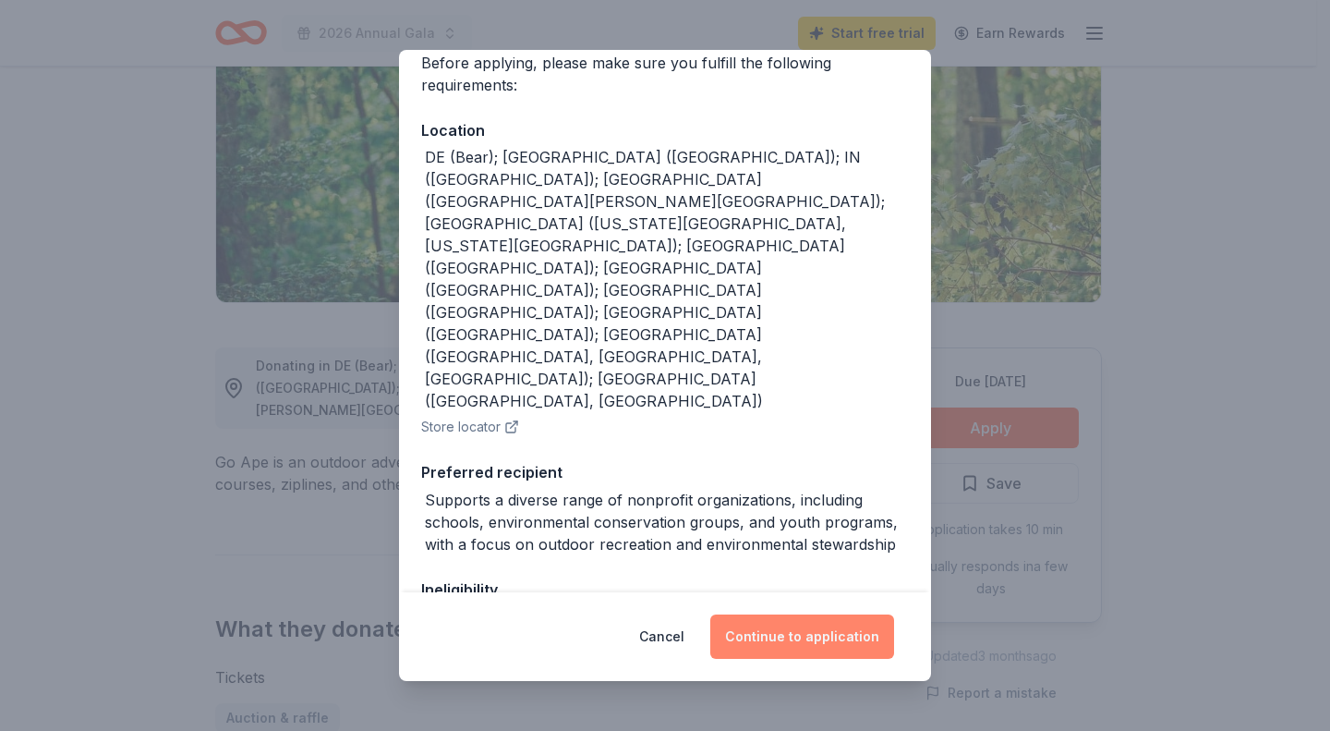
click at [819, 637] on button "Continue to application" at bounding box center [802, 636] width 184 height 44
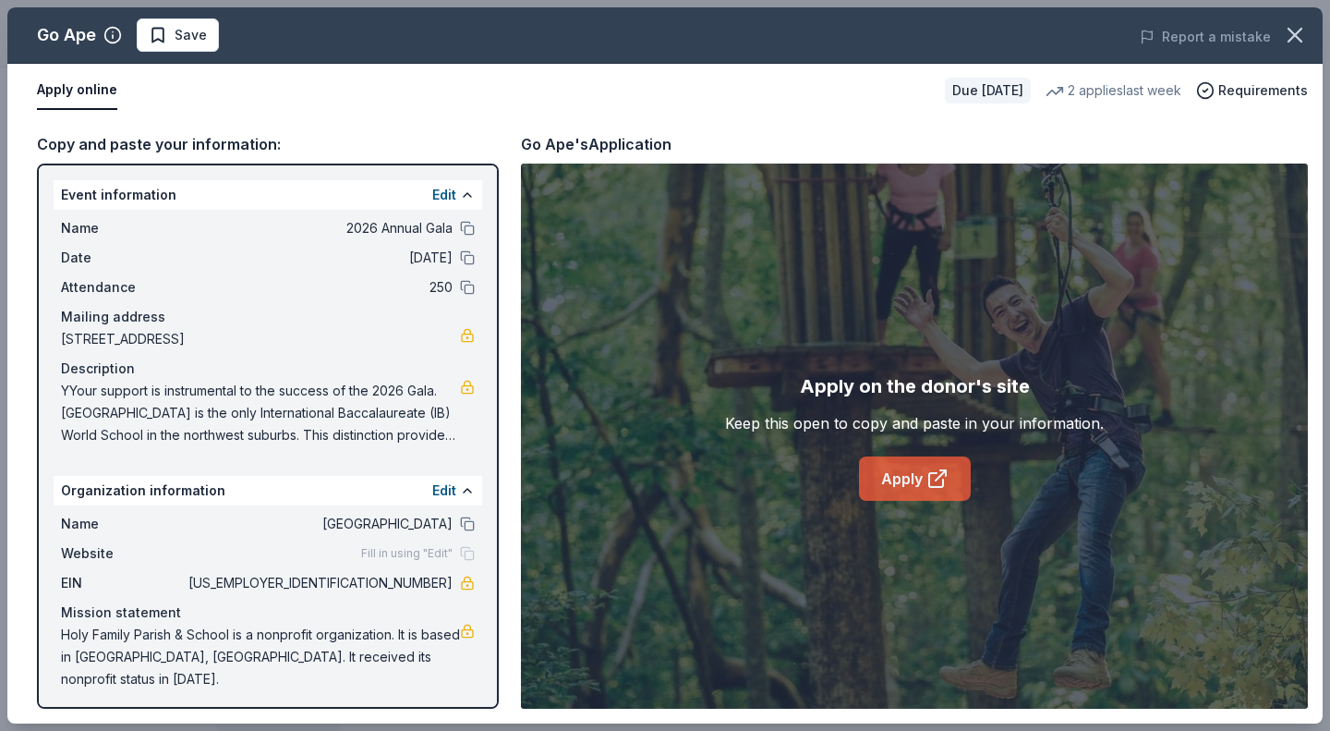
click at [923, 479] on link "Apply" at bounding box center [915, 478] width 112 height 44
